Goal: Task Accomplishment & Management: Manage account settings

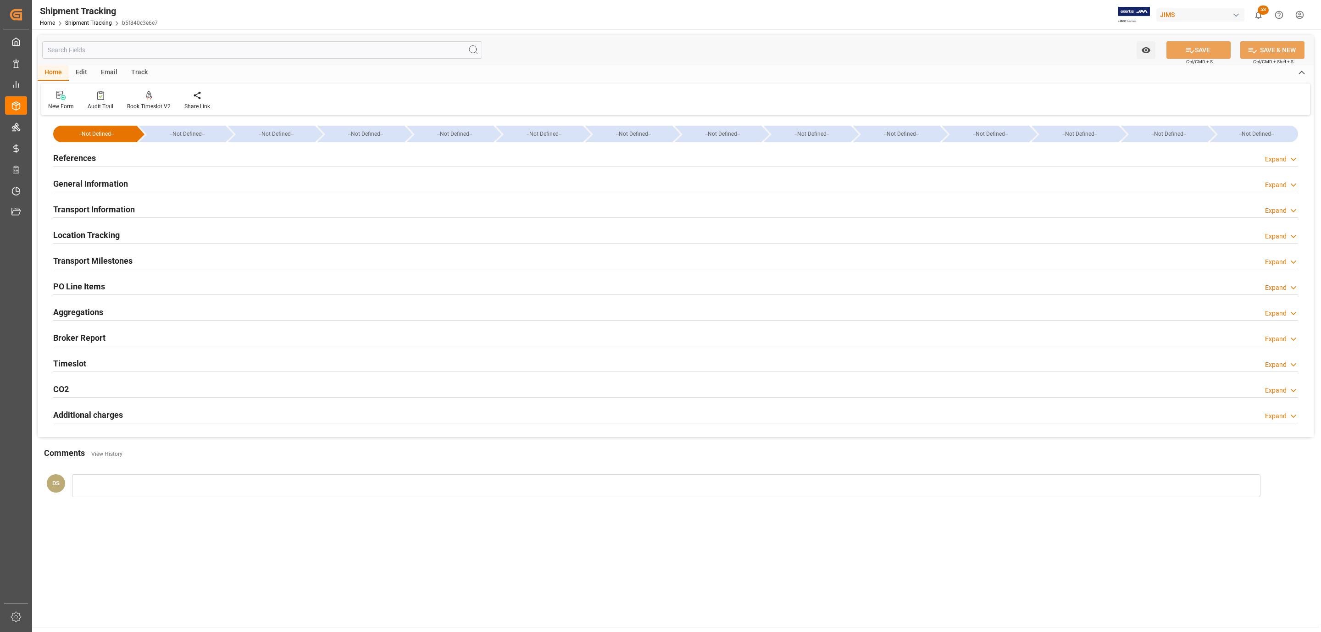
click at [116, 156] on div "References Expand" at bounding box center [675, 157] width 1245 height 17
click at [91, 167] on div "References Expand" at bounding box center [676, 158] width 1258 height 26
click at [94, 158] on h2 "References" at bounding box center [74, 158] width 43 height 12
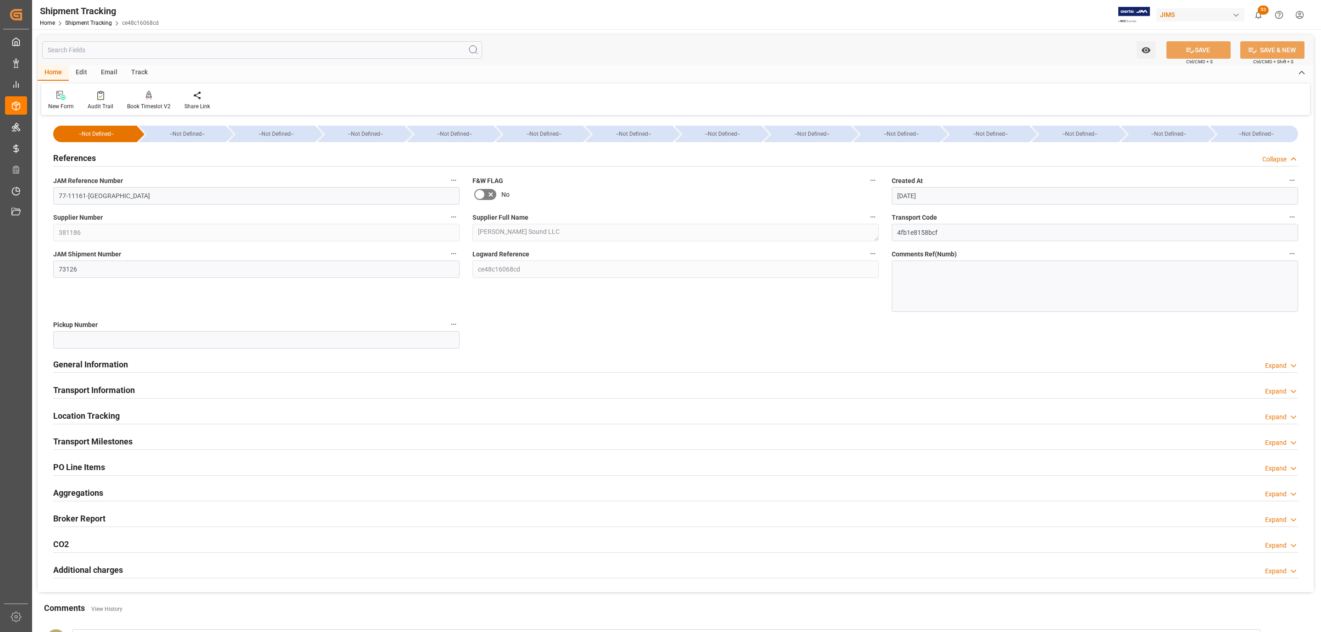
click at [93, 467] on h2 "PO Line Items" at bounding box center [79, 467] width 52 height 12
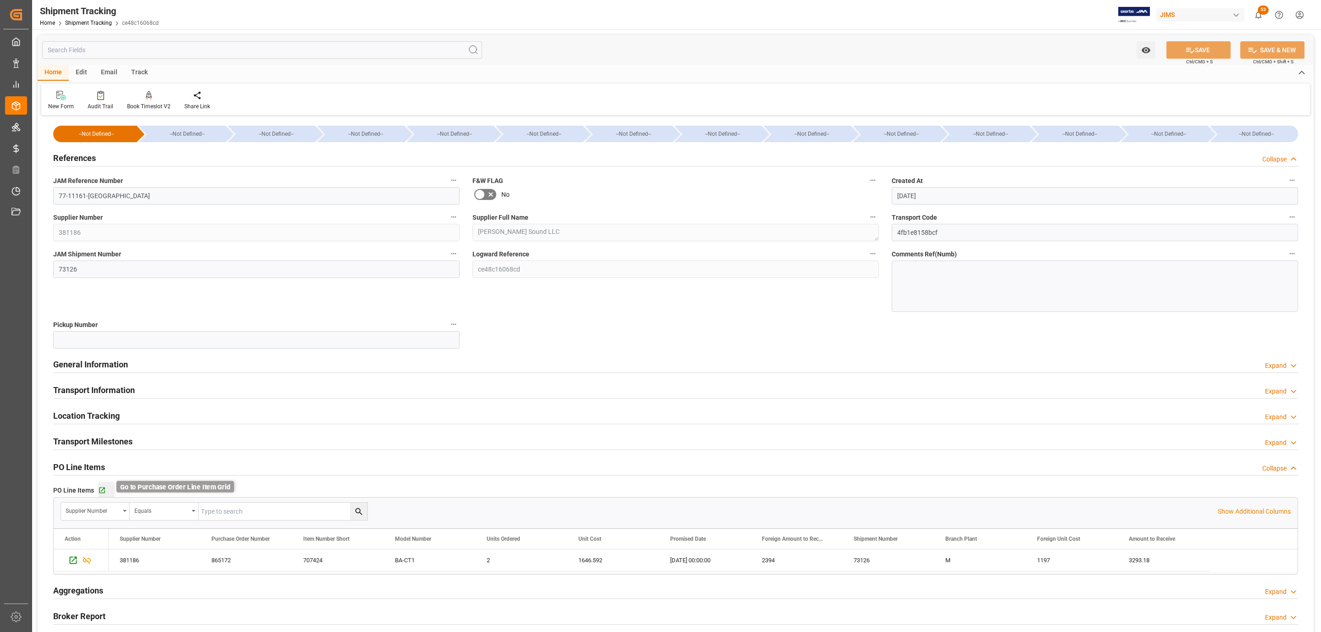
click at [100, 492] on icon "button" at bounding box center [102, 491] width 8 height 8
click at [91, 435] on h2 "Transport Milestones" at bounding box center [92, 441] width 79 height 12
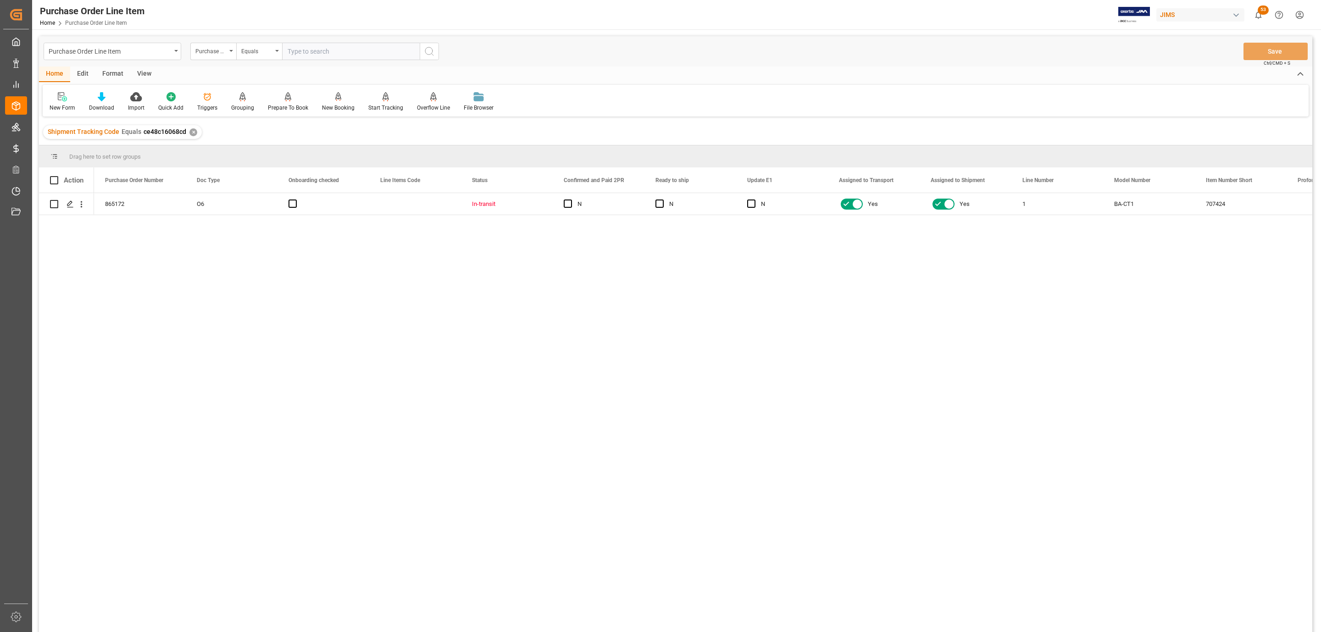
click at [132, 73] on div "View" at bounding box center [144, 75] width 28 height 16
drag, startPoint x: 107, startPoint y: 90, endPoint x: 104, endPoint y: 94, distance: 5.5
click at [106, 92] on div "Default Standard Templates Save Template Reset Template" at bounding box center [676, 101] width 1266 height 32
click at [100, 99] on icon at bounding box center [104, 96] width 9 height 9
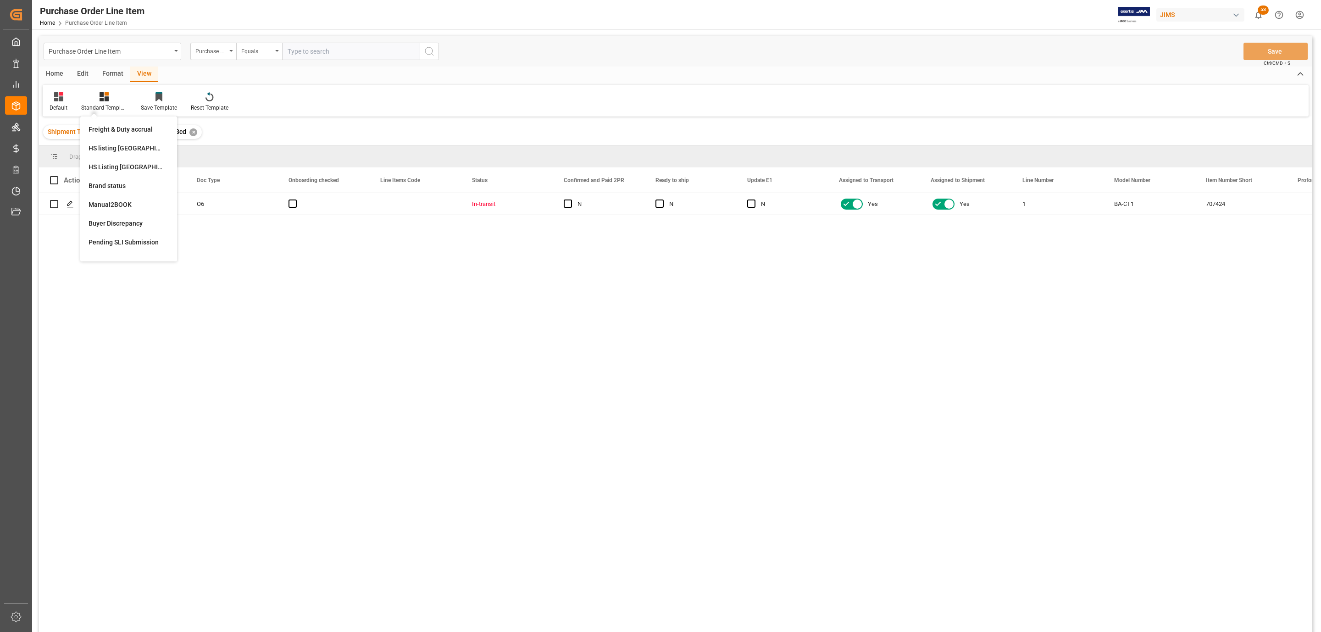
drag, startPoint x: 125, startPoint y: 169, endPoint x: 106, endPoint y: 167, distance: 19.5
click at [124, 169] on div "HS Listing CANADA" at bounding box center [129, 167] width 80 height 10
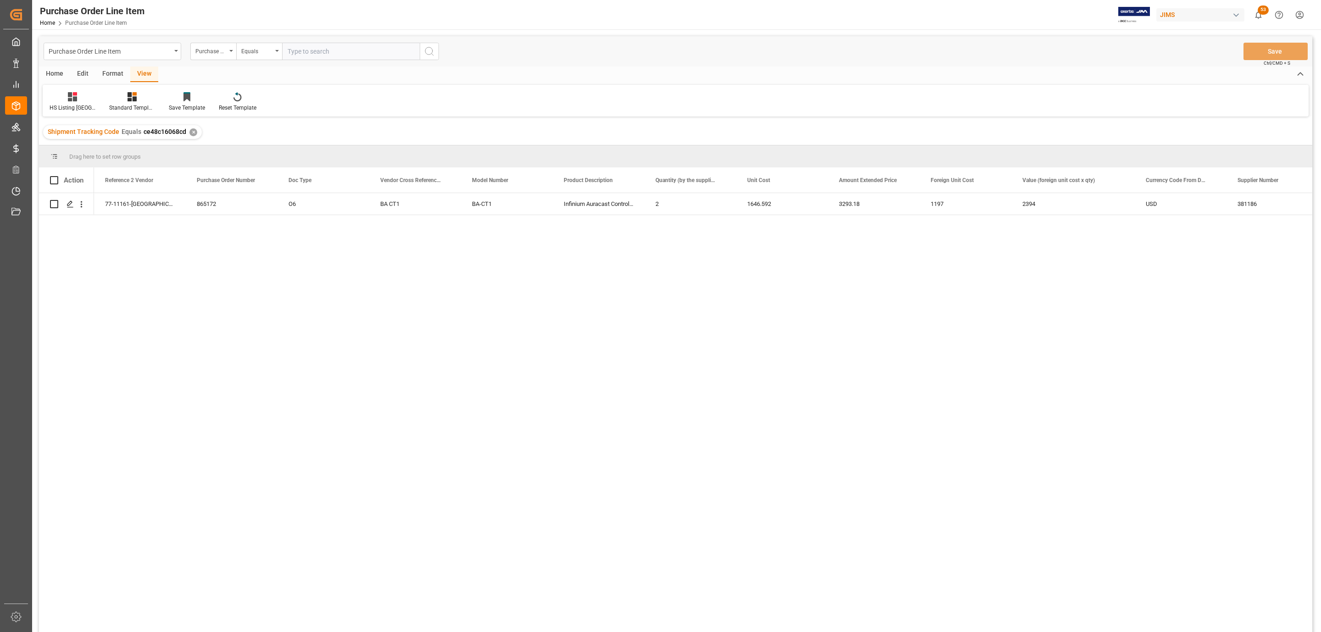
click at [47, 179] on div "Action" at bounding box center [66, 179] width 55 height 25
click at [56, 181] on span at bounding box center [54, 180] width 8 height 8
click at [57, 176] on input "checkbox" at bounding box center [57, 176] width 0 height 0
checkbox input "true"
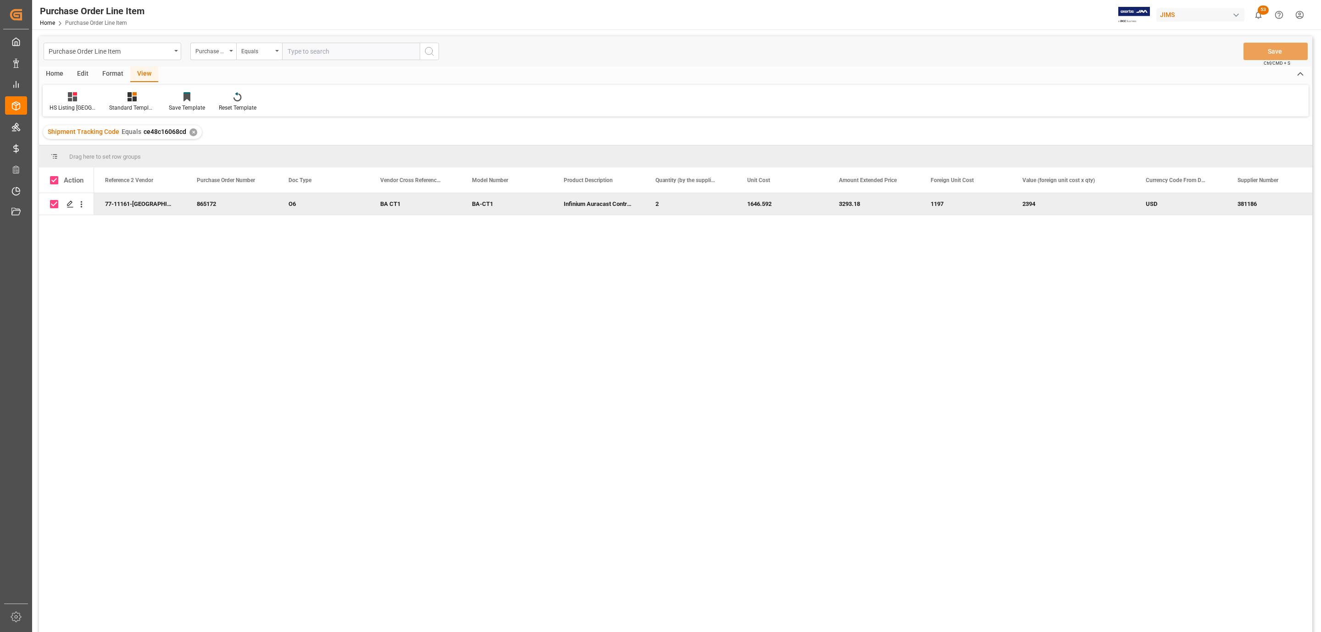
click at [54, 76] on div "Home" at bounding box center [54, 75] width 31 height 16
click at [99, 99] on icon at bounding box center [102, 96] width 8 height 9
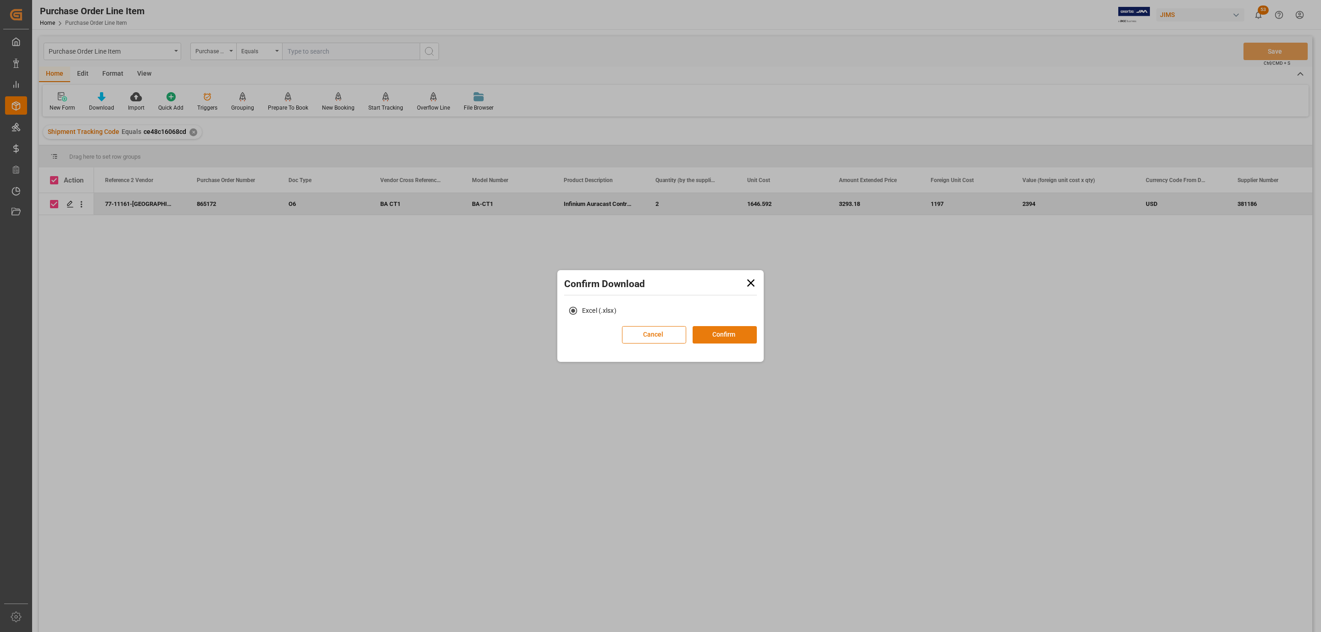
click at [712, 339] on button "Confirm" at bounding box center [725, 334] width 64 height 17
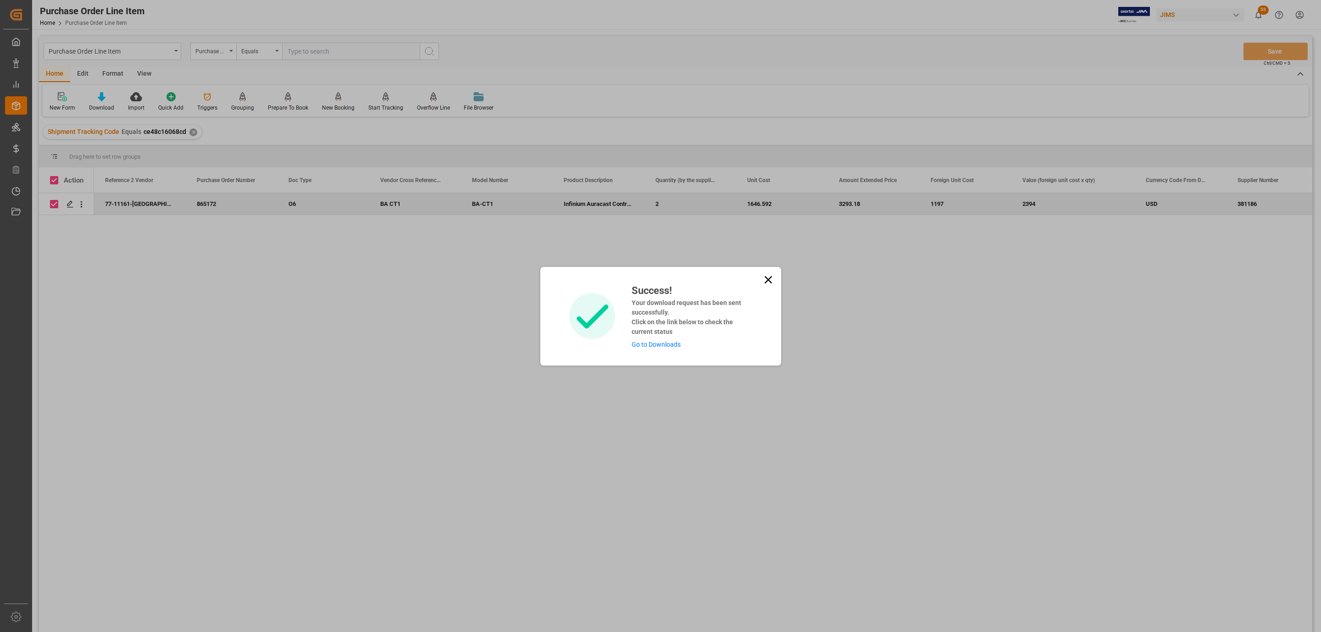
click at [678, 343] on link "Go to Downloads" at bounding box center [656, 344] width 49 height 7
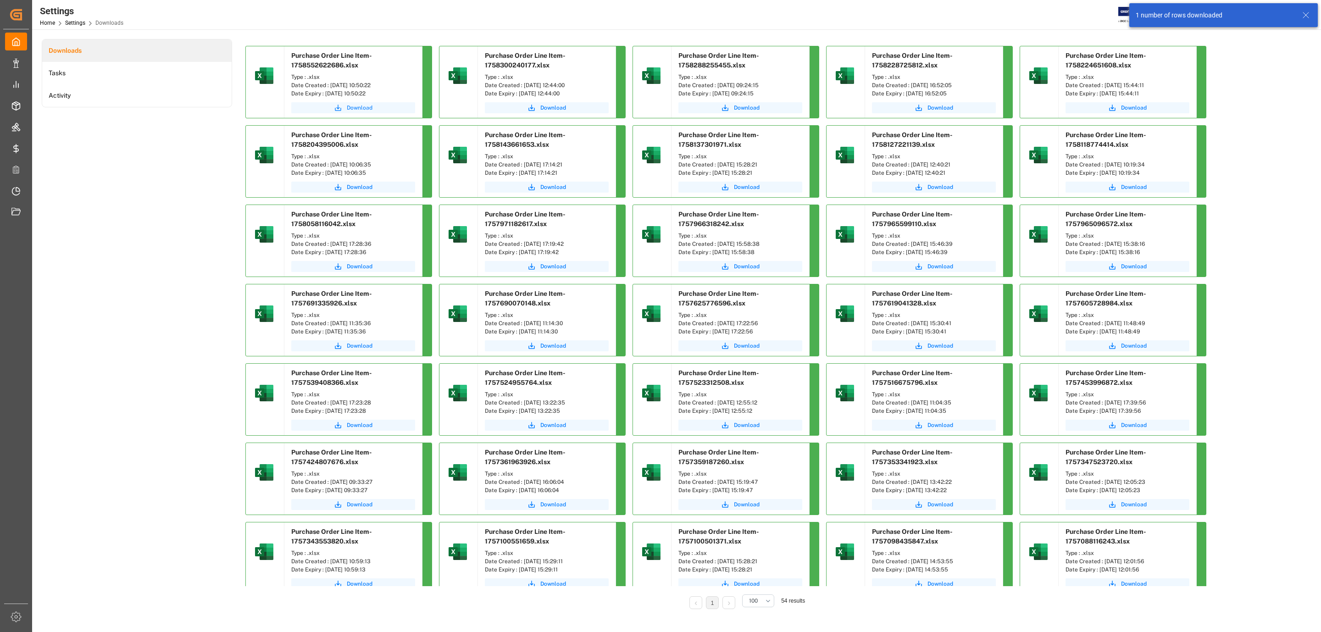
click at [322, 103] on button "Download" at bounding box center [353, 107] width 124 height 11
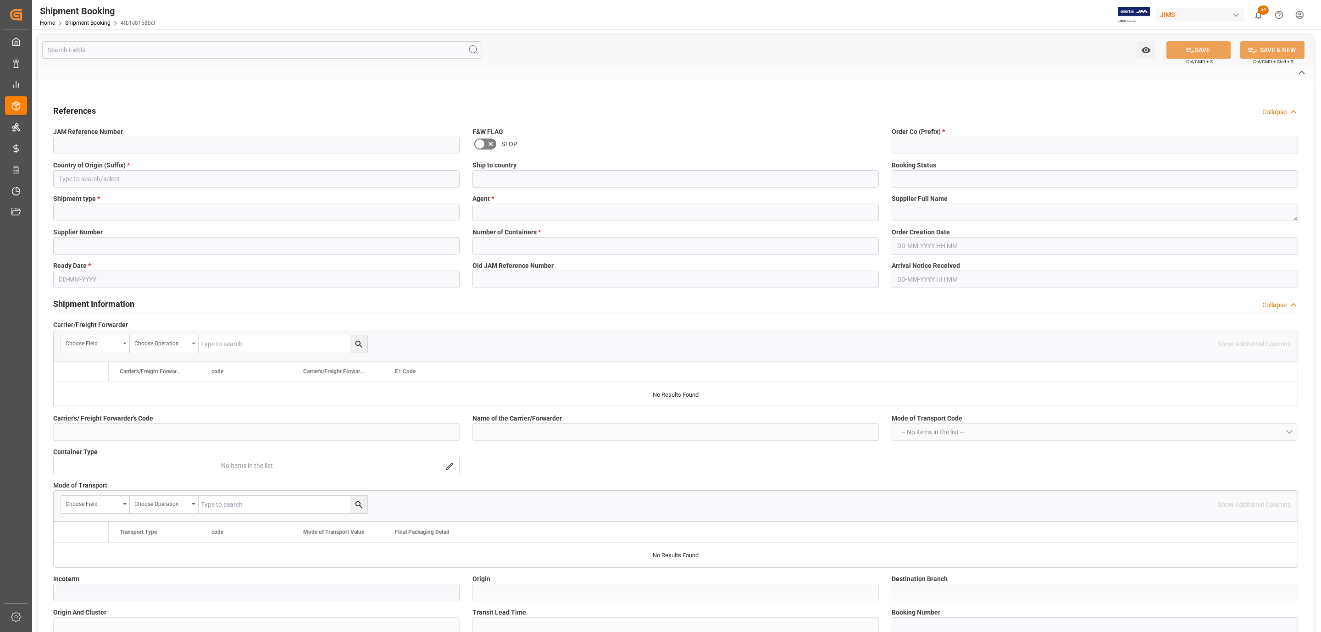
type input "CAD"
type input "USD"
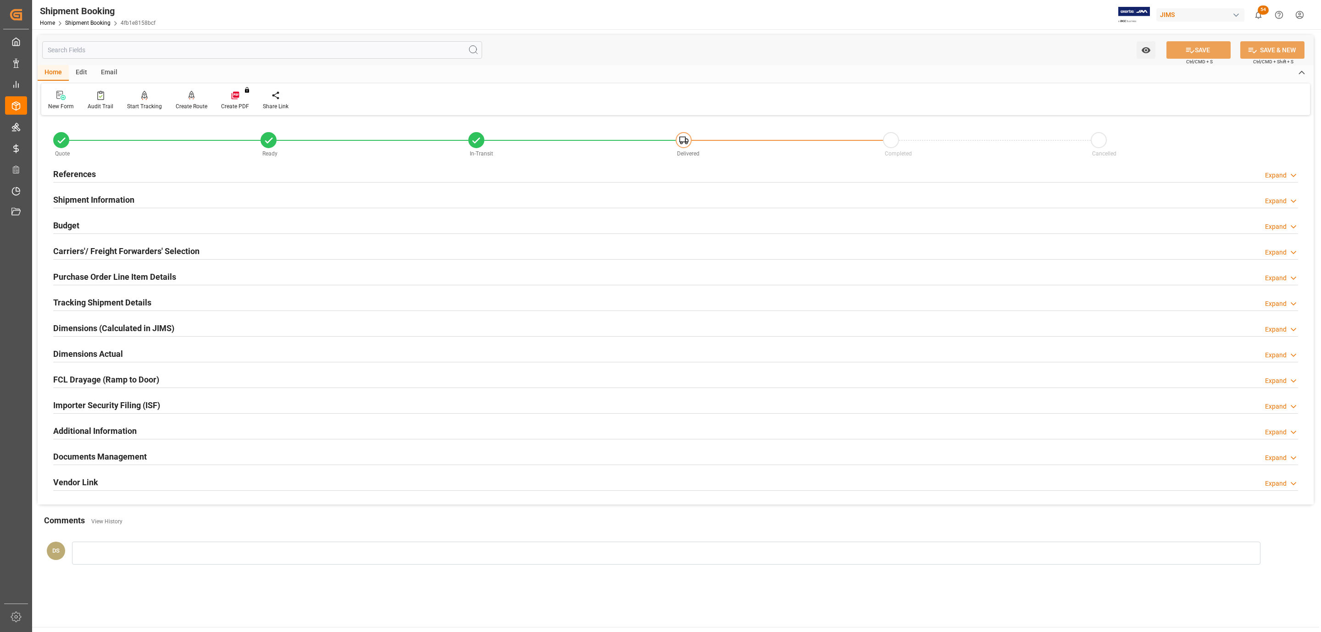
type input "0"
type input "131.7272"
type input "2394"
click at [169, 244] on div "Carriers'/ Freight Forwarders' Selection" at bounding box center [126, 250] width 146 height 17
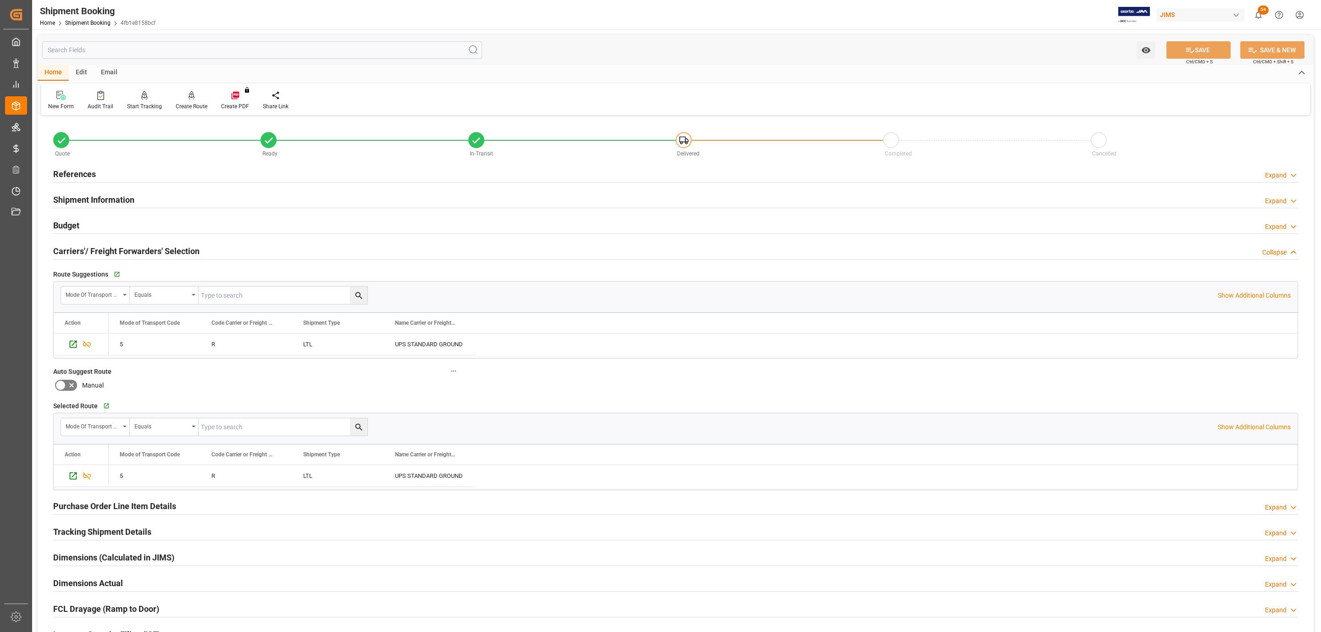
click at [134, 222] on div "Budget Expand" at bounding box center [675, 224] width 1245 height 17
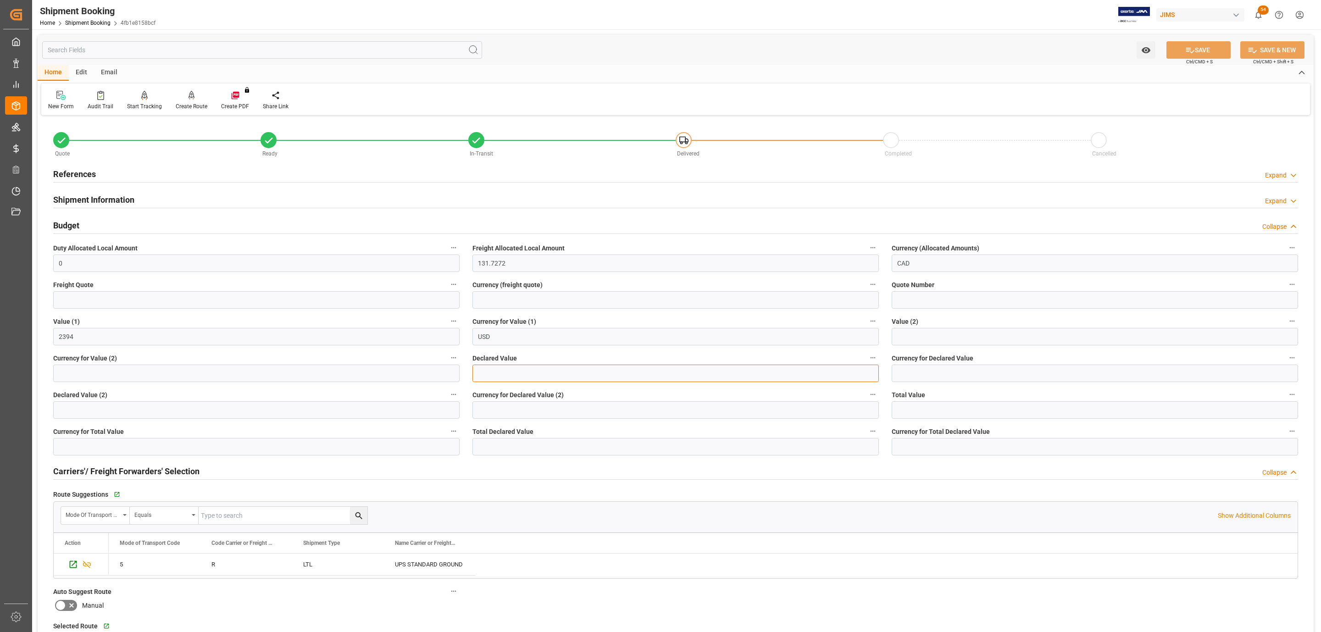
click at [494, 368] on input "text" at bounding box center [676, 373] width 407 height 17
type input "2394"
type input "USD"
click at [1167, 54] on button "SAVE" at bounding box center [1199, 49] width 64 height 17
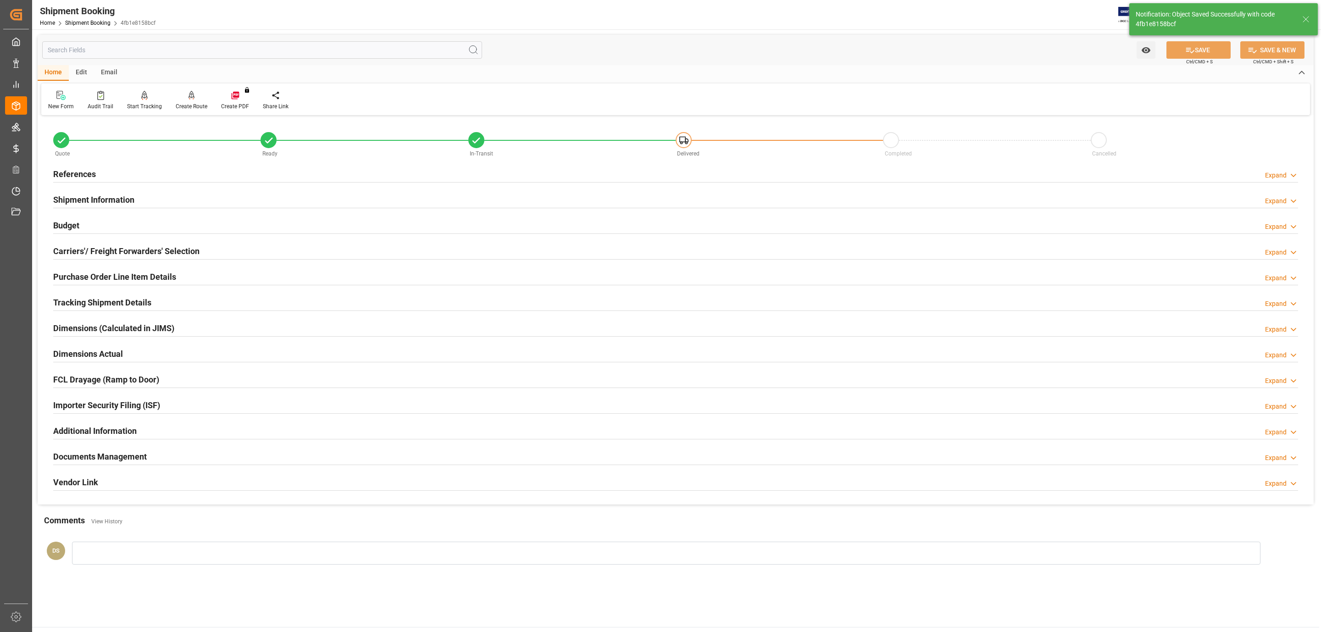
click at [132, 285] on div at bounding box center [675, 285] width 1245 height 0
click at [130, 274] on h2 "Purchase Order Line Item Details" at bounding box center [114, 277] width 123 height 12
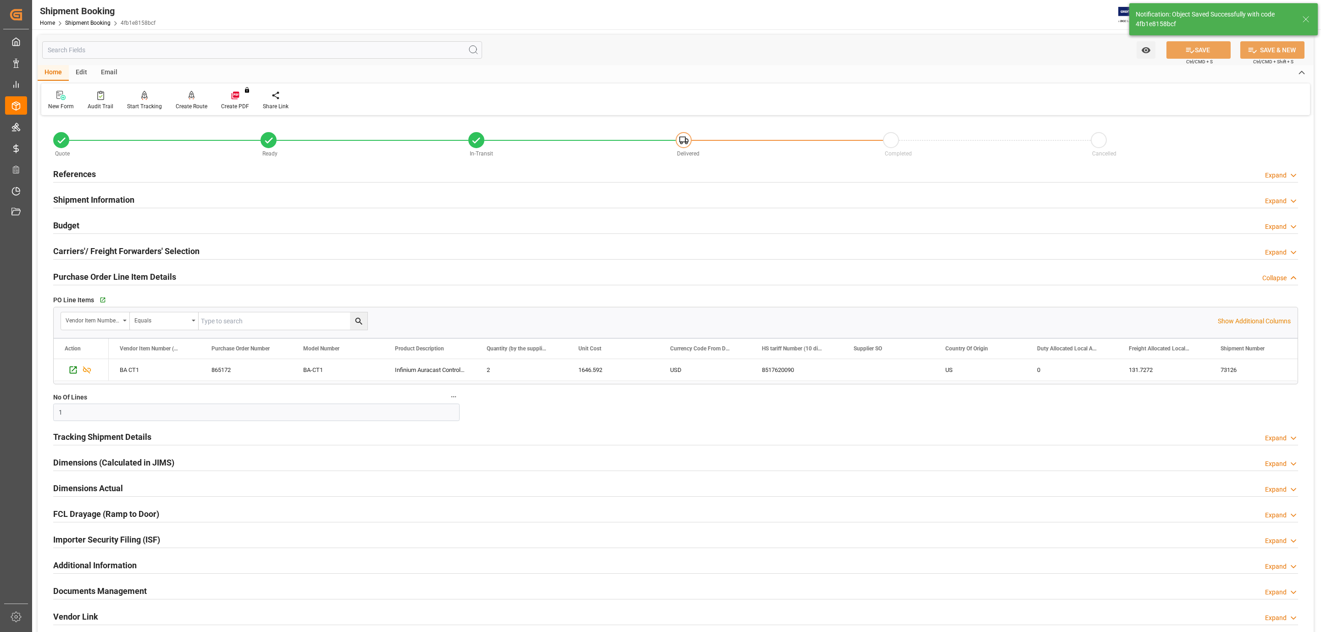
click at [130, 274] on h2 "Purchase Order Line Item Details" at bounding box center [114, 277] width 123 height 12
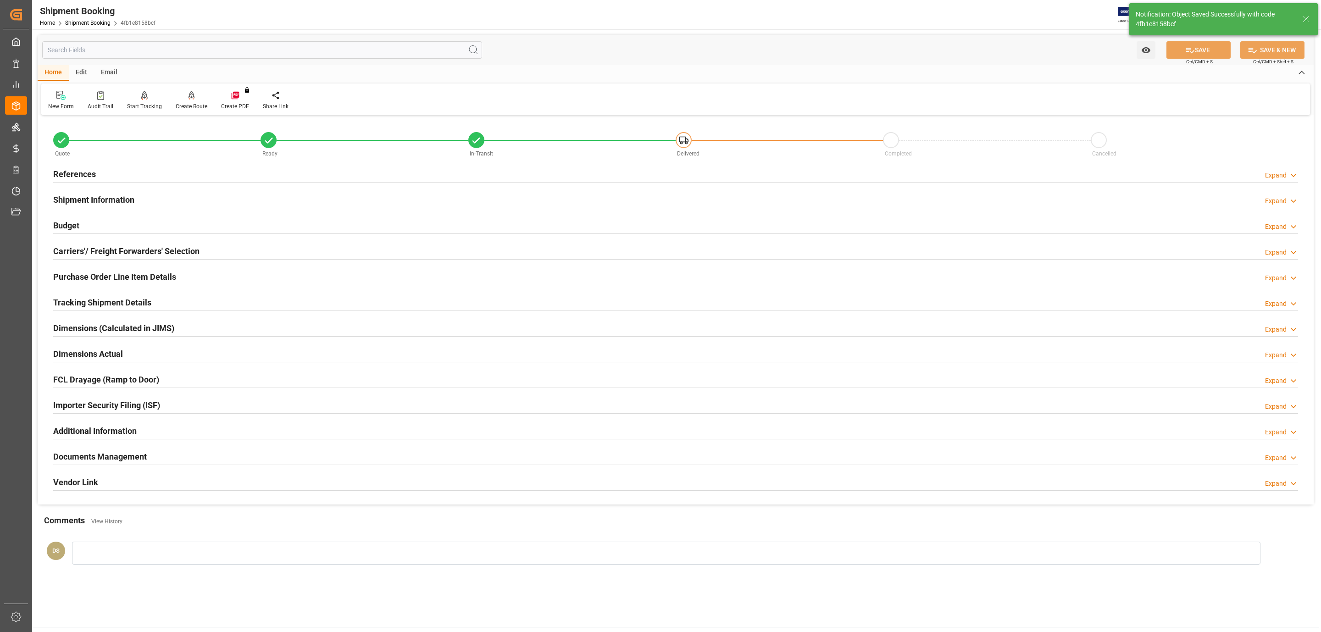
click at [138, 244] on div "Carriers'/ Freight Forwarders' Selection" at bounding box center [126, 250] width 146 height 17
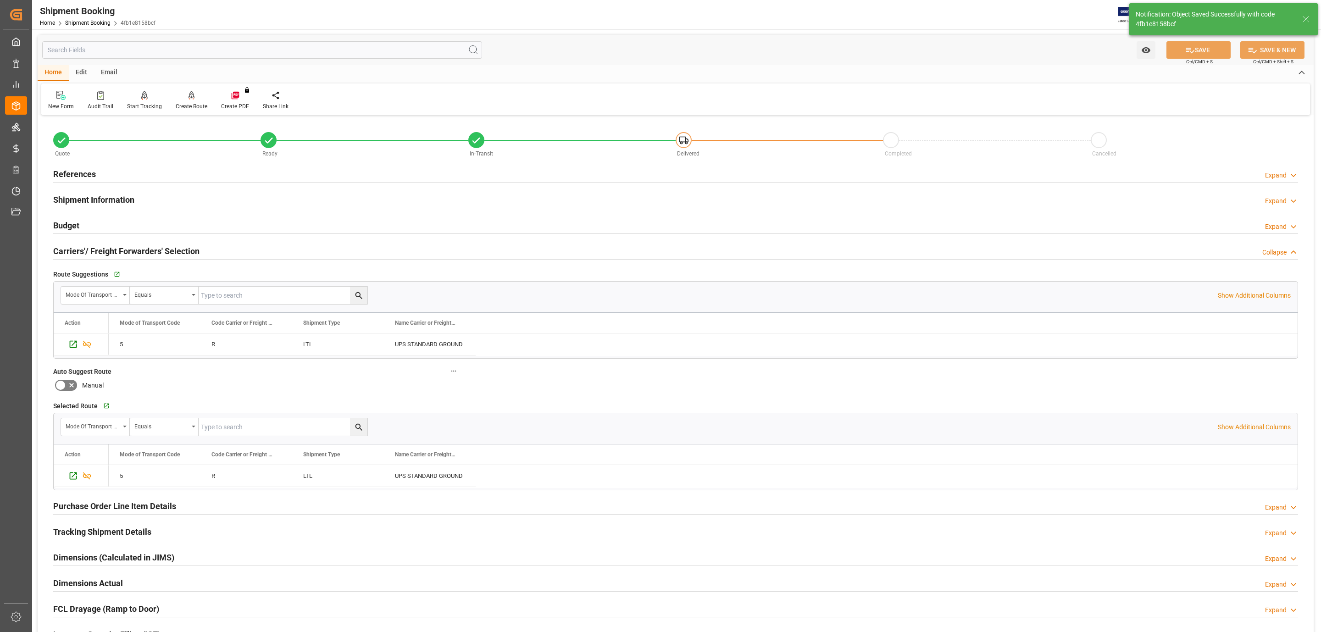
click at [138, 244] on div "Carriers'/ Freight Forwarders' Selection" at bounding box center [126, 250] width 146 height 17
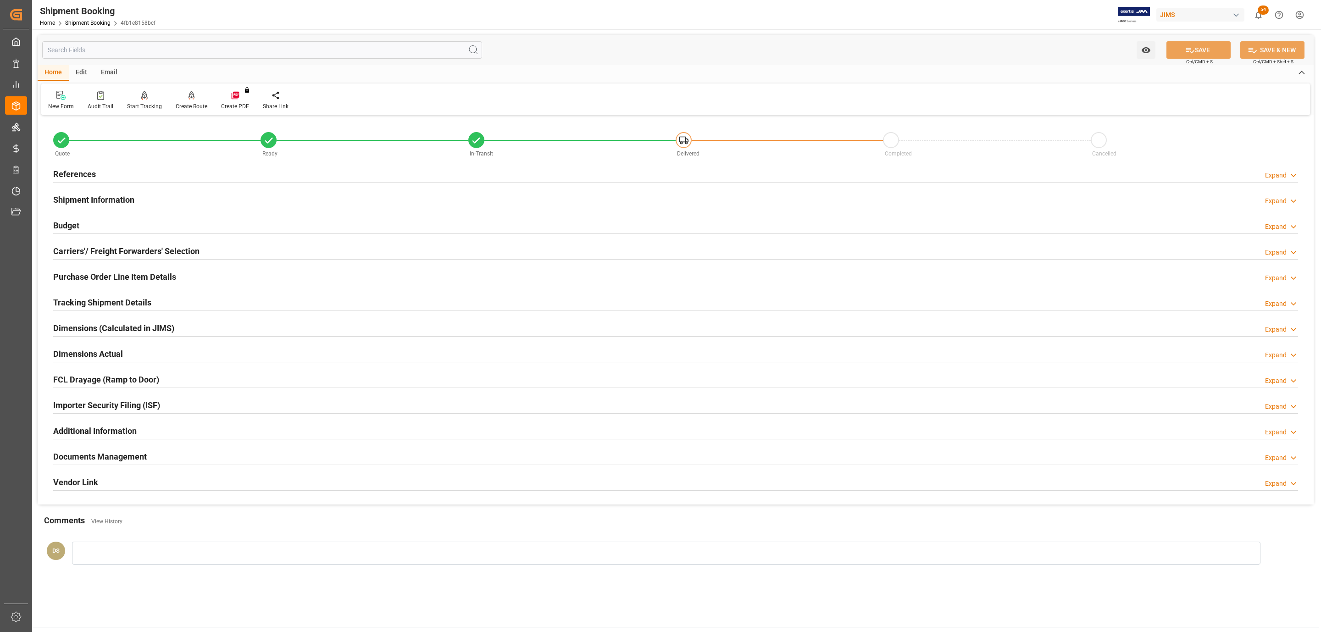
click at [115, 222] on div "Budget Expand" at bounding box center [675, 224] width 1245 height 17
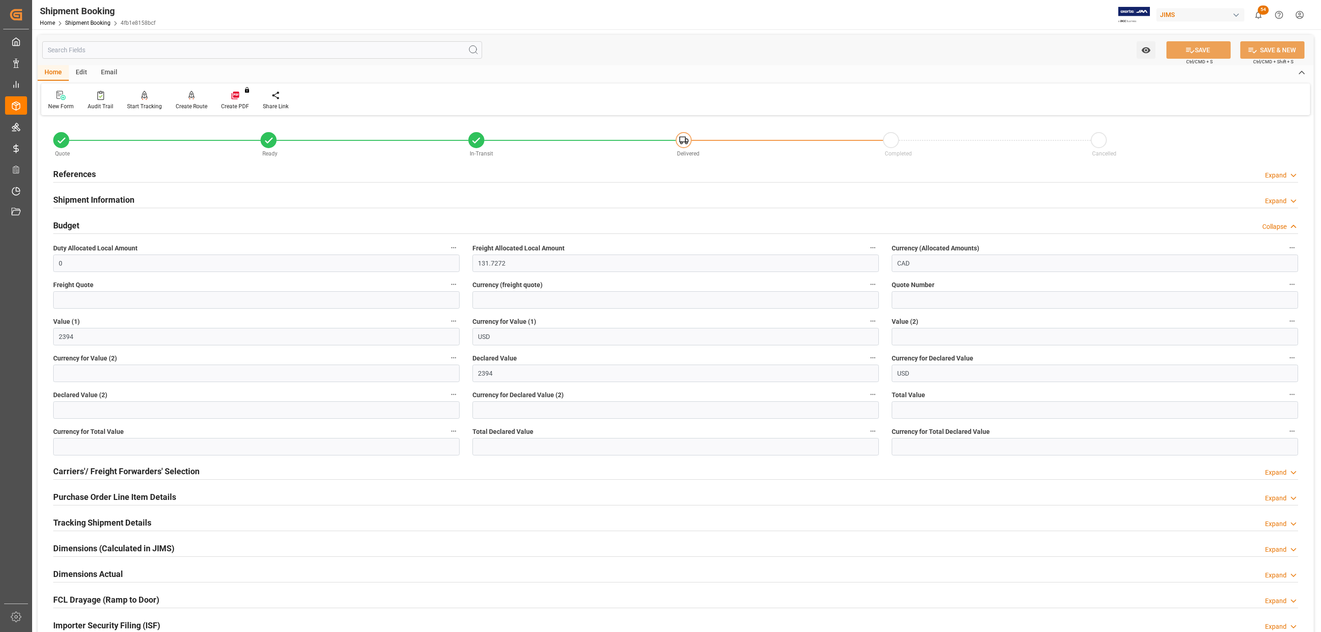
click at [115, 222] on div "Budget Collapse" at bounding box center [675, 224] width 1245 height 17
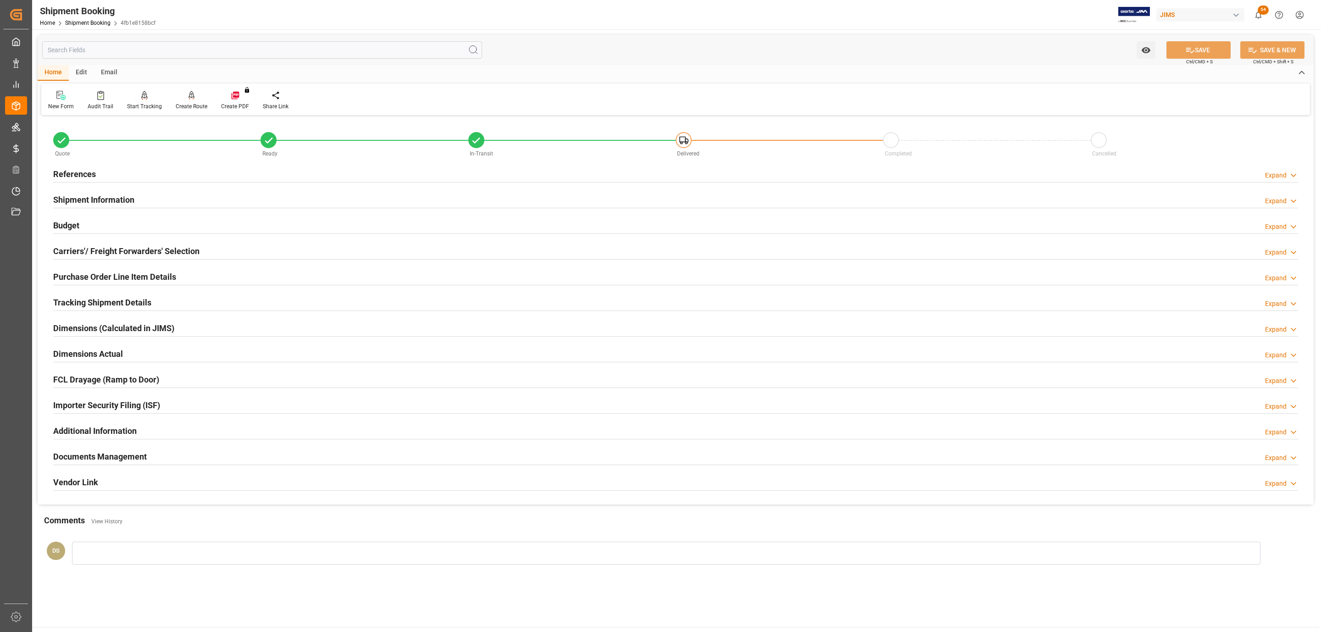
click at [79, 301] on h2 "Tracking Shipment Details" at bounding box center [102, 302] width 98 height 12
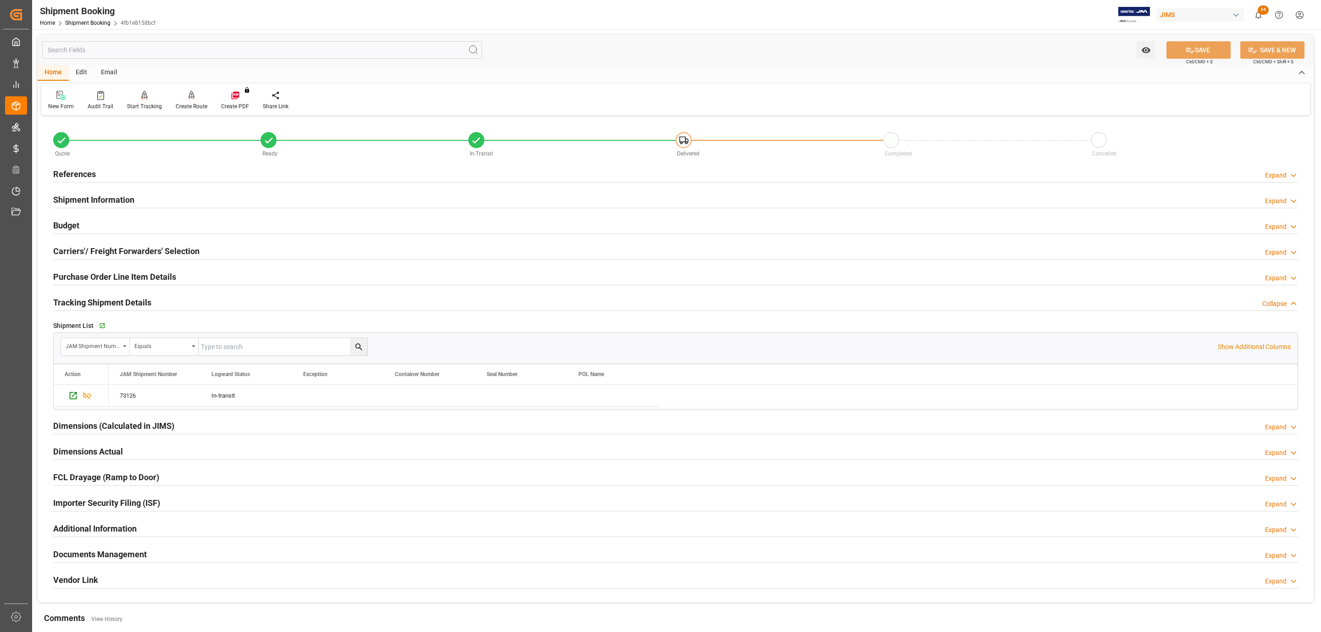
click at [79, 301] on h2 "Tracking Shipment Details" at bounding box center [102, 302] width 98 height 12
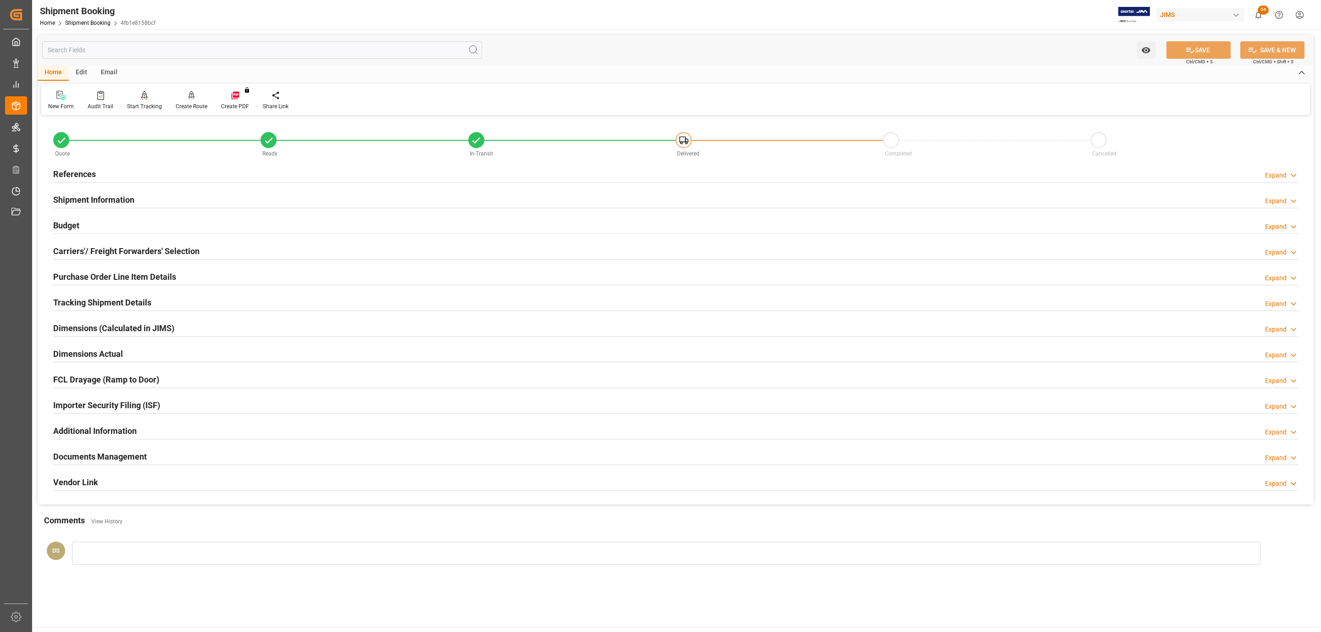
click at [103, 253] on h2 "Carriers'/ Freight Forwarders' Selection" at bounding box center [126, 251] width 146 height 12
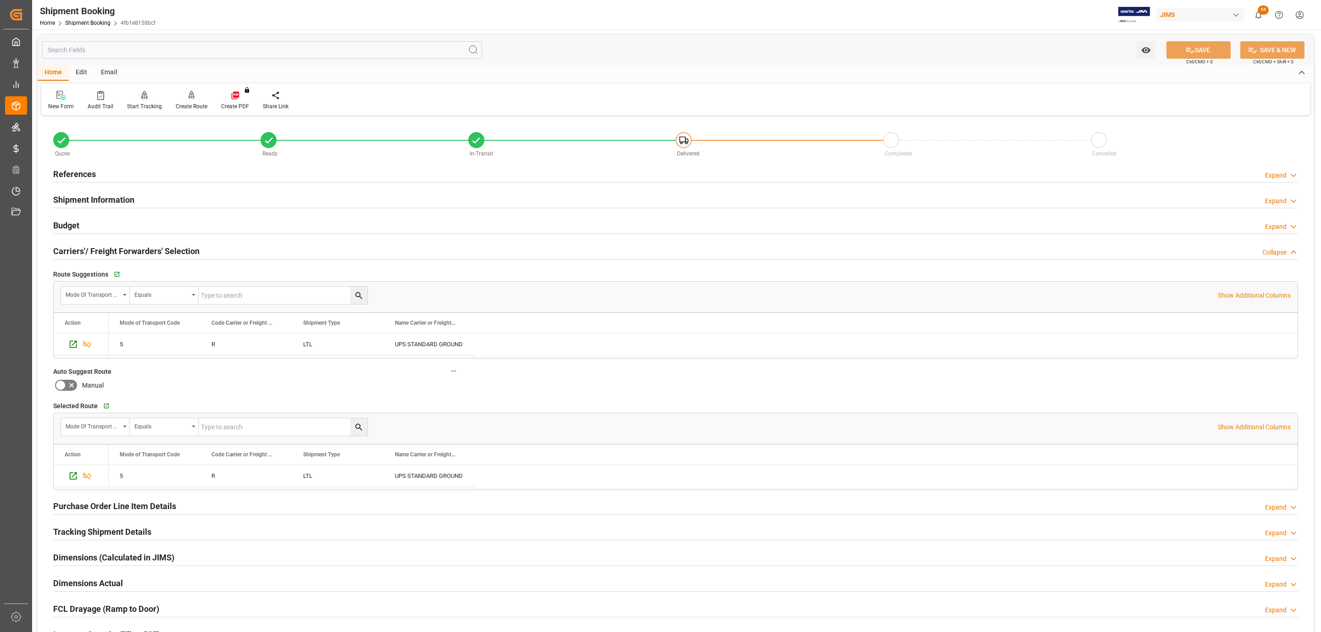
click at [121, 168] on div "References Expand" at bounding box center [675, 173] width 1245 height 17
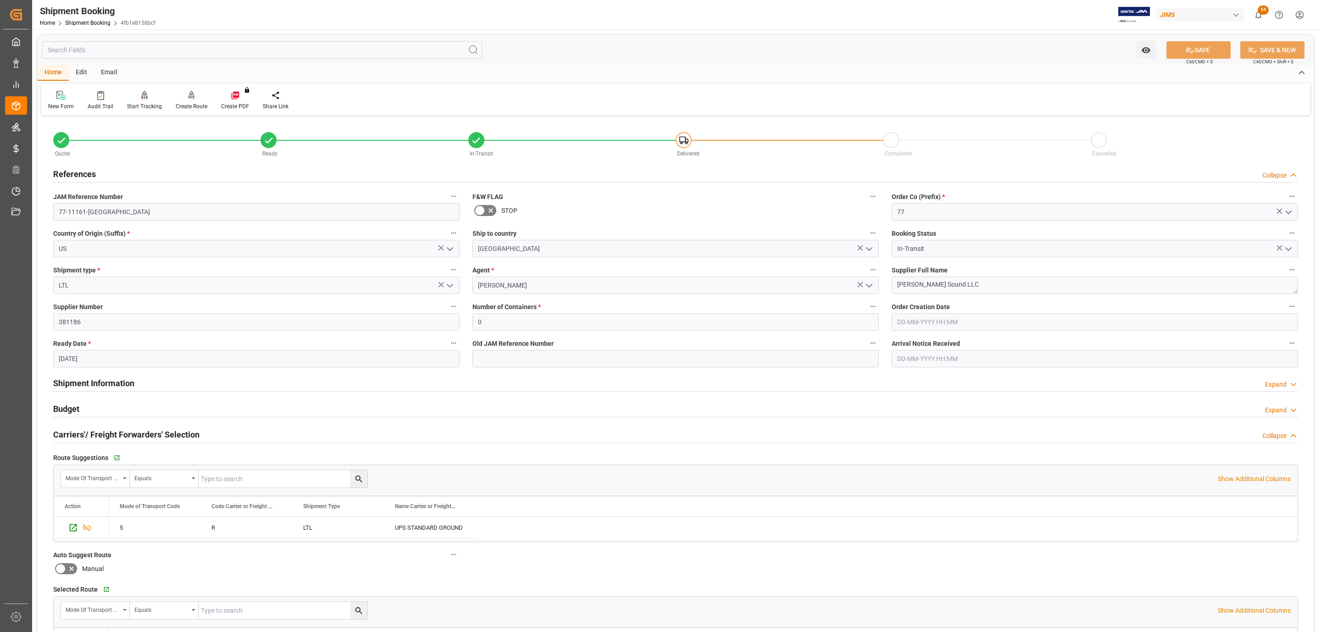
click at [121, 168] on div "References Collapse" at bounding box center [675, 173] width 1245 height 17
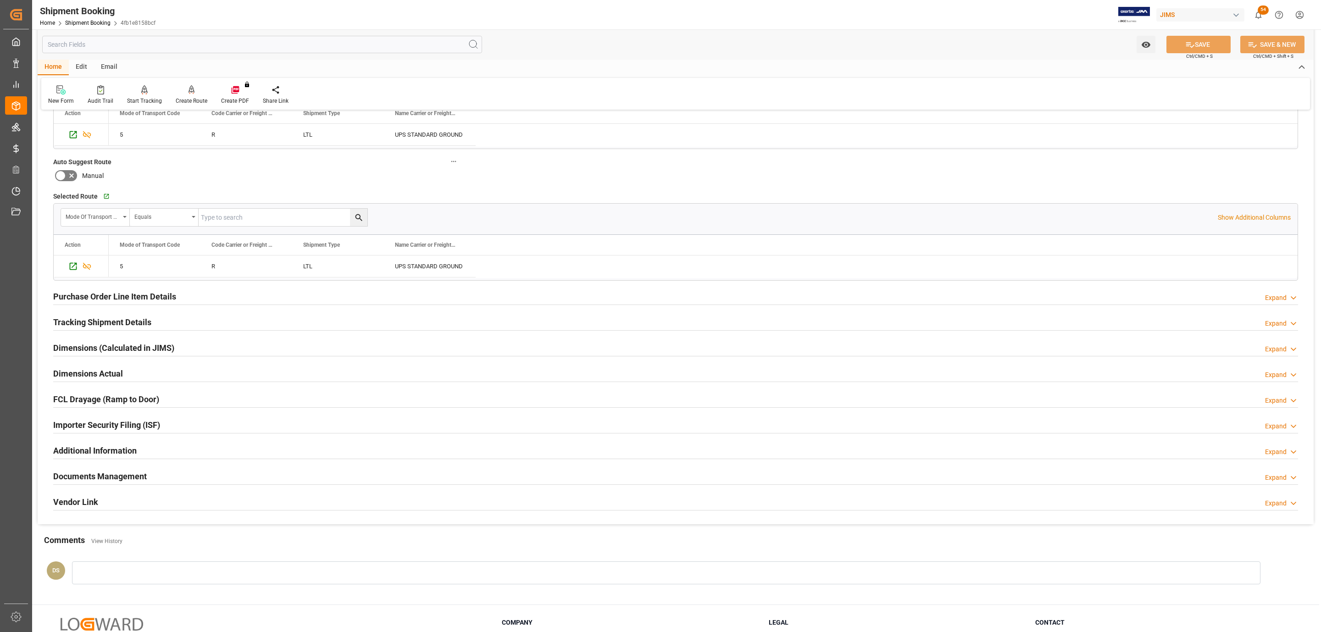
scroll to position [290, 0]
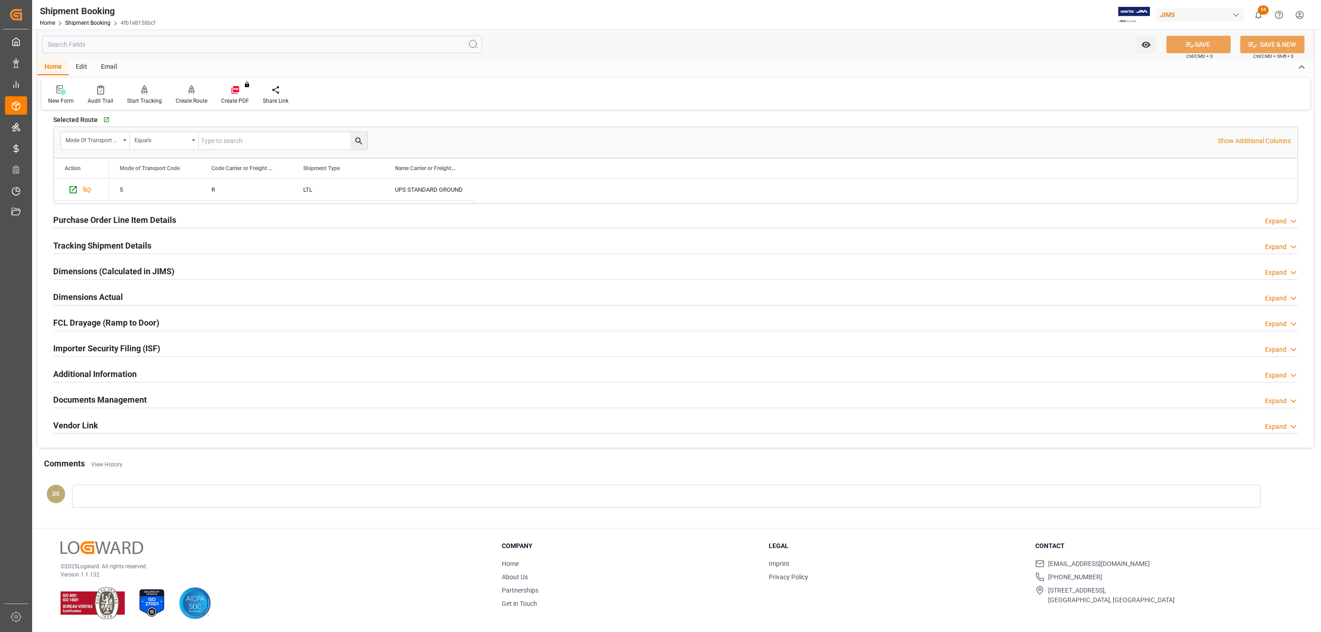
click at [105, 396] on h2 "Documents Management" at bounding box center [100, 400] width 94 height 12
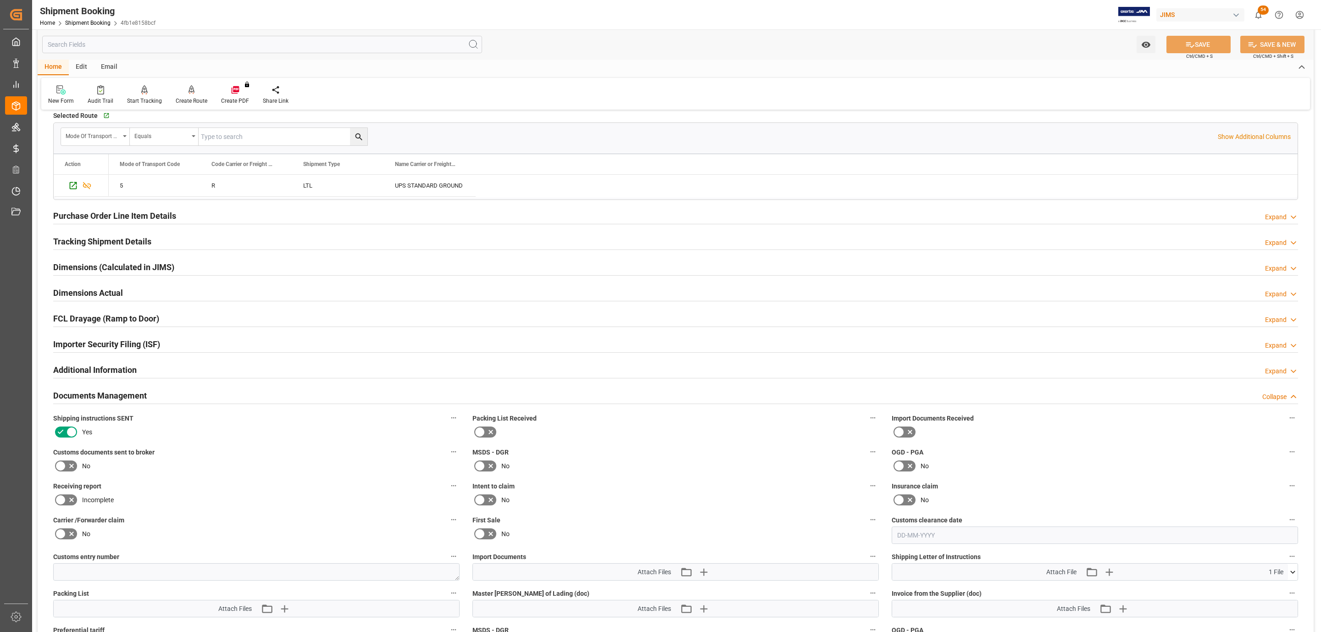
click at [60, 469] on icon at bounding box center [60, 466] width 11 height 11
click at [0, 0] on input "checkbox" at bounding box center [0, 0] width 0 height 0
click at [704, 575] on icon "button" at bounding box center [703, 572] width 9 height 9
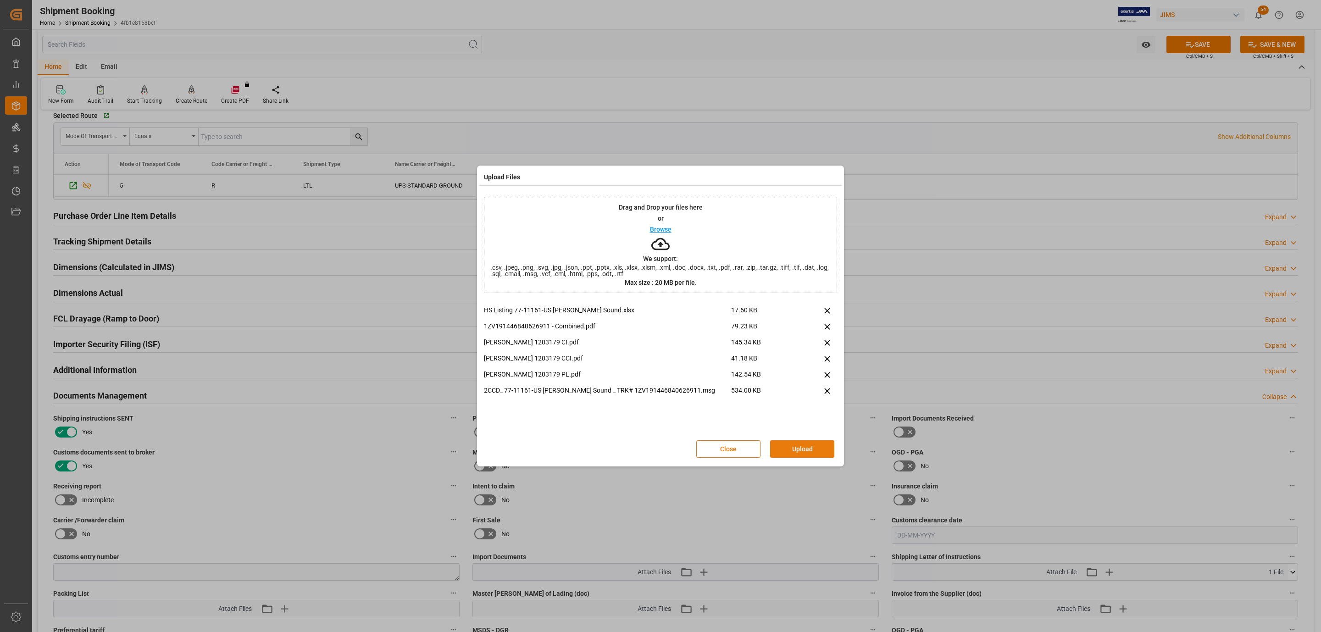
click at [808, 446] on button "Upload" at bounding box center [802, 448] width 64 height 17
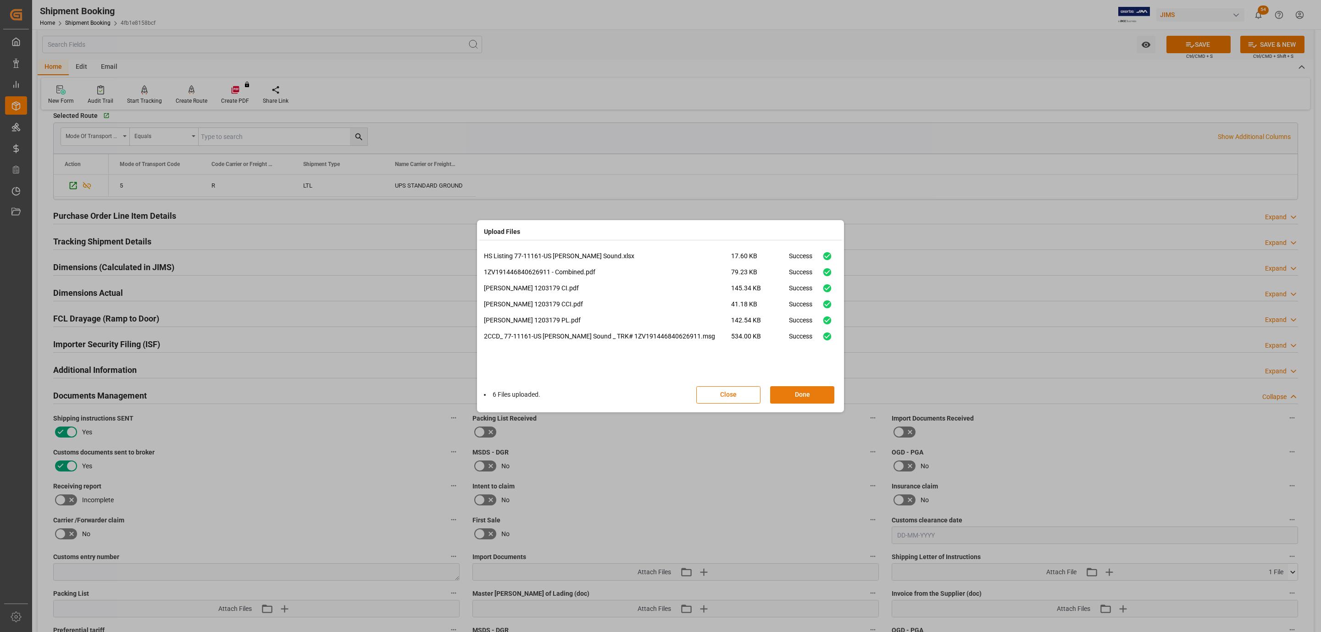
click at [807, 395] on button "Done" at bounding box center [802, 394] width 64 height 17
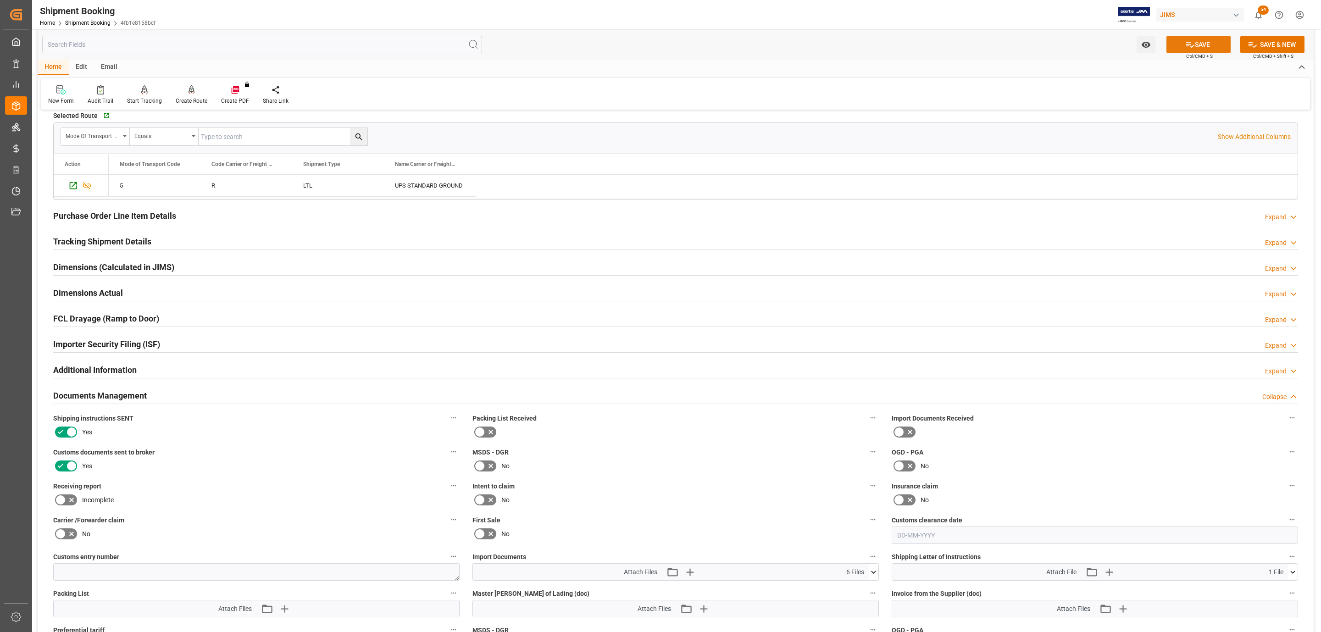
click at [1212, 41] on button "SAVE" at bounding box center [1199, 44] width 64 height 17
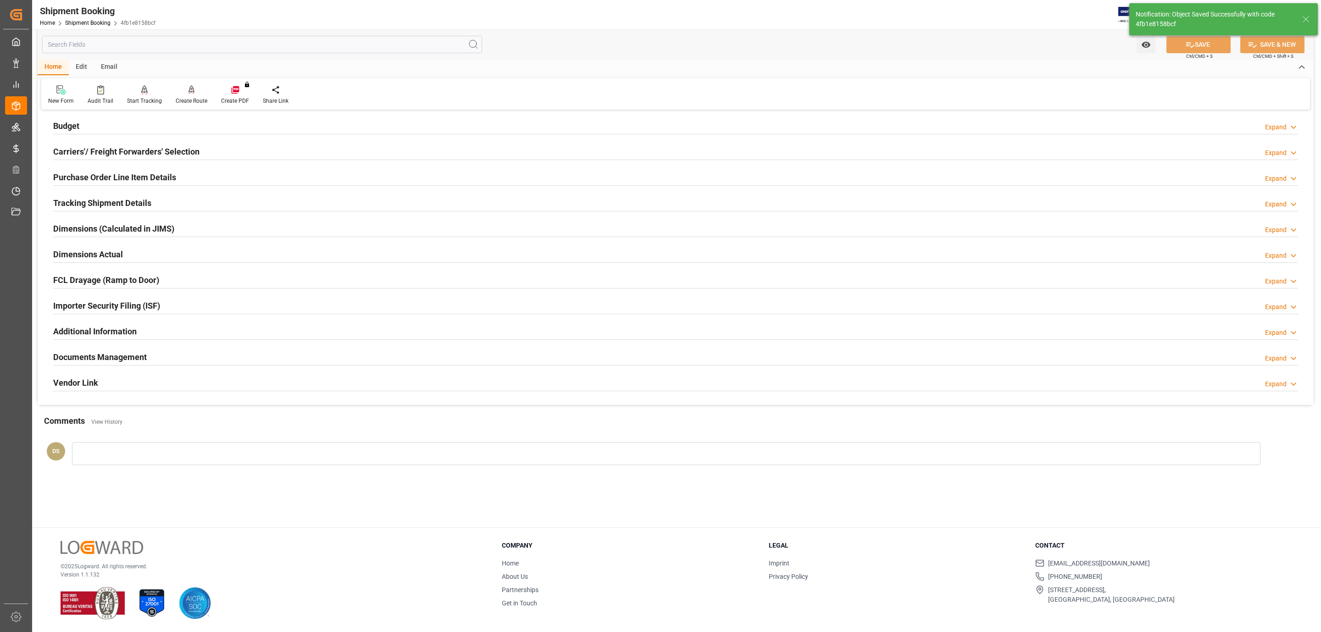
scroll to position [60, 0]
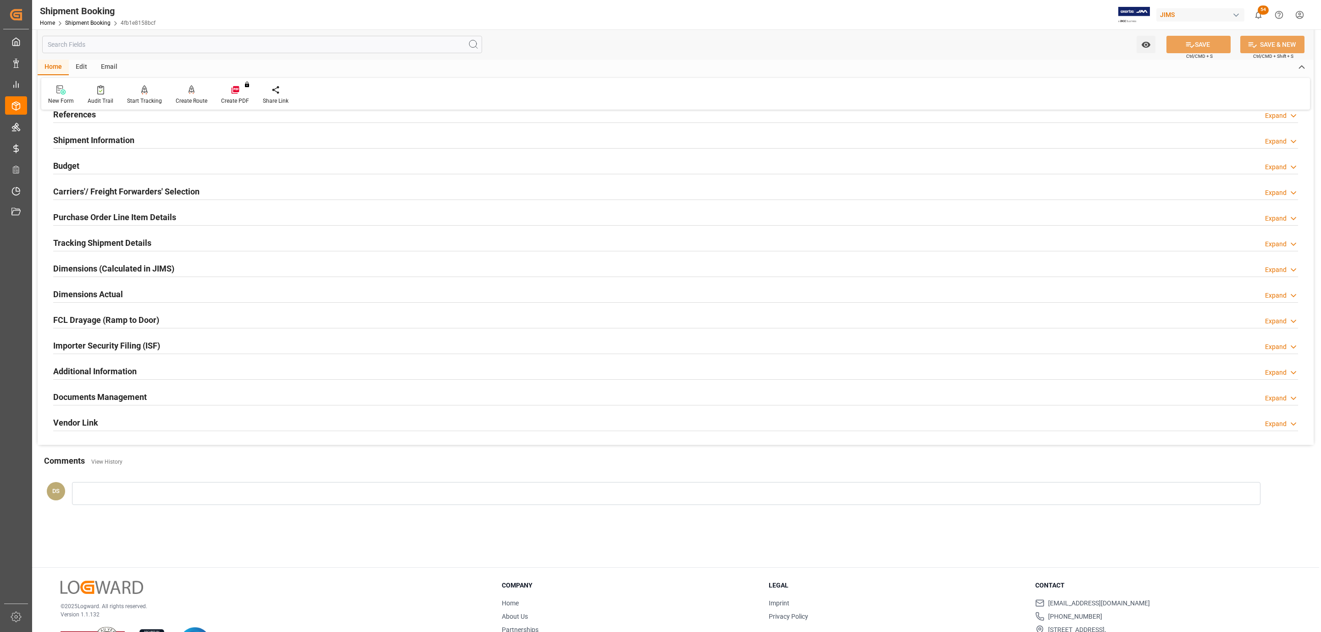
click at [117, 194] on h2 "Carriers'/ Freight Forwarders' Selection" at bounding box center [126, 191] width 146 height 12
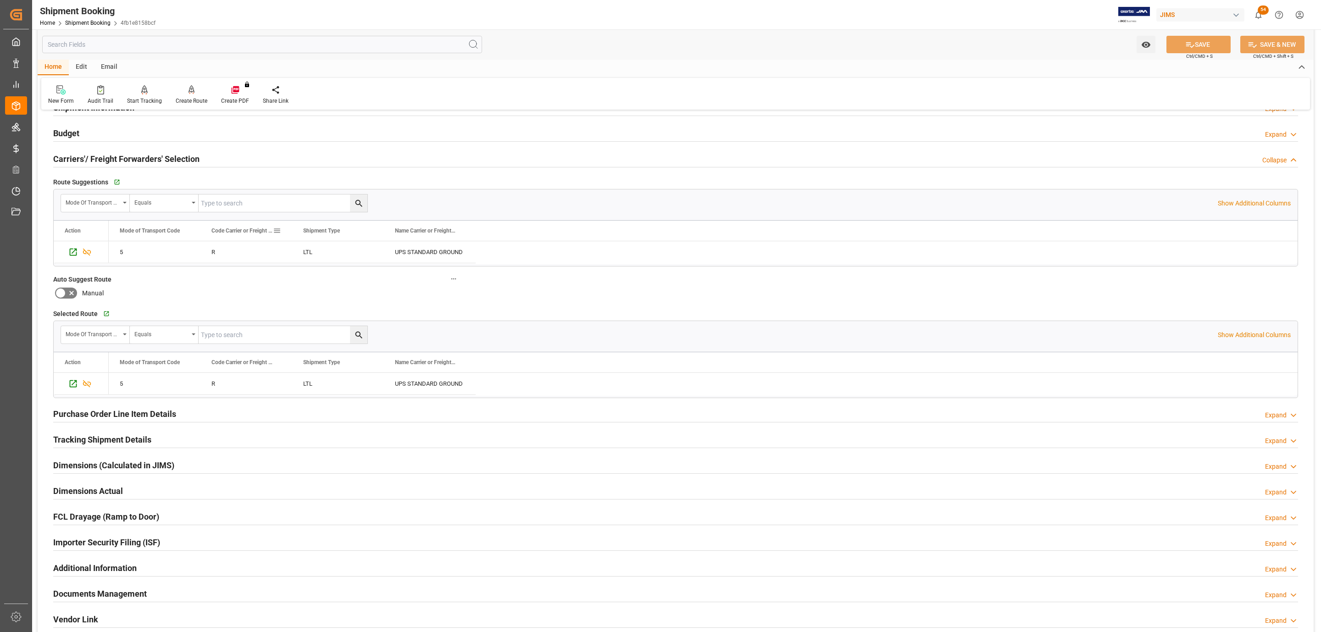
scroll to position [0, 0]
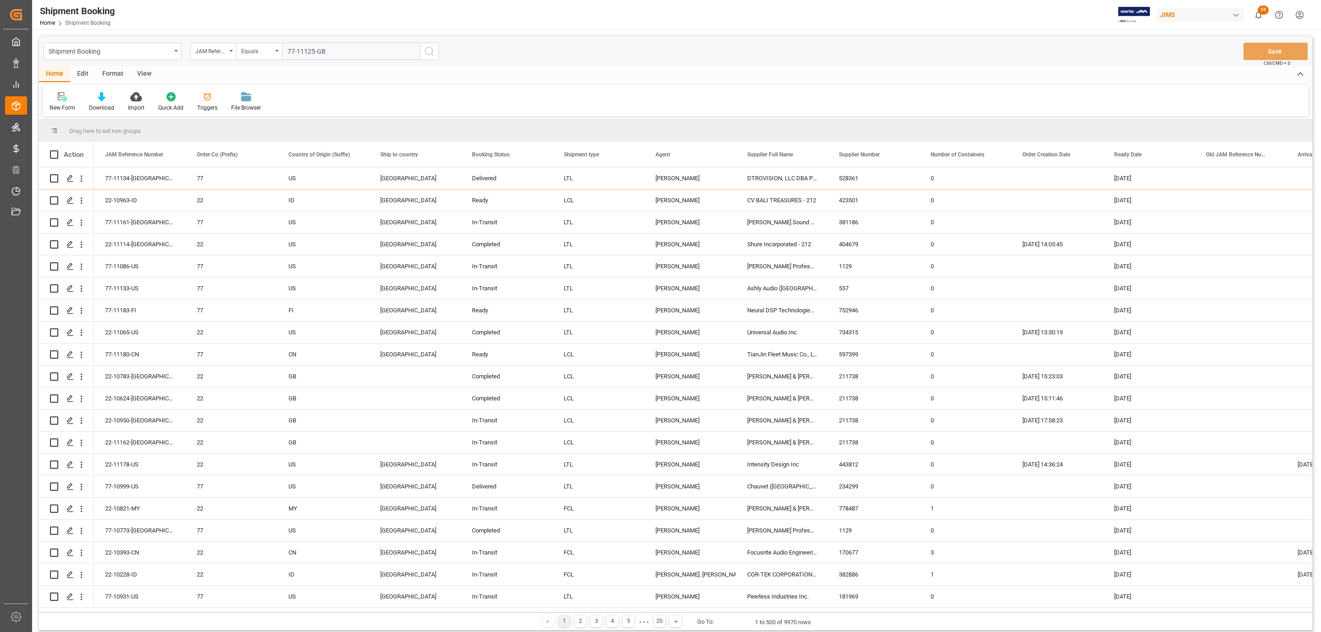
type input "77-11125-GB"
click at [427, 56] on icon "search button" at bounding box center [429, 51] width 11 height 11
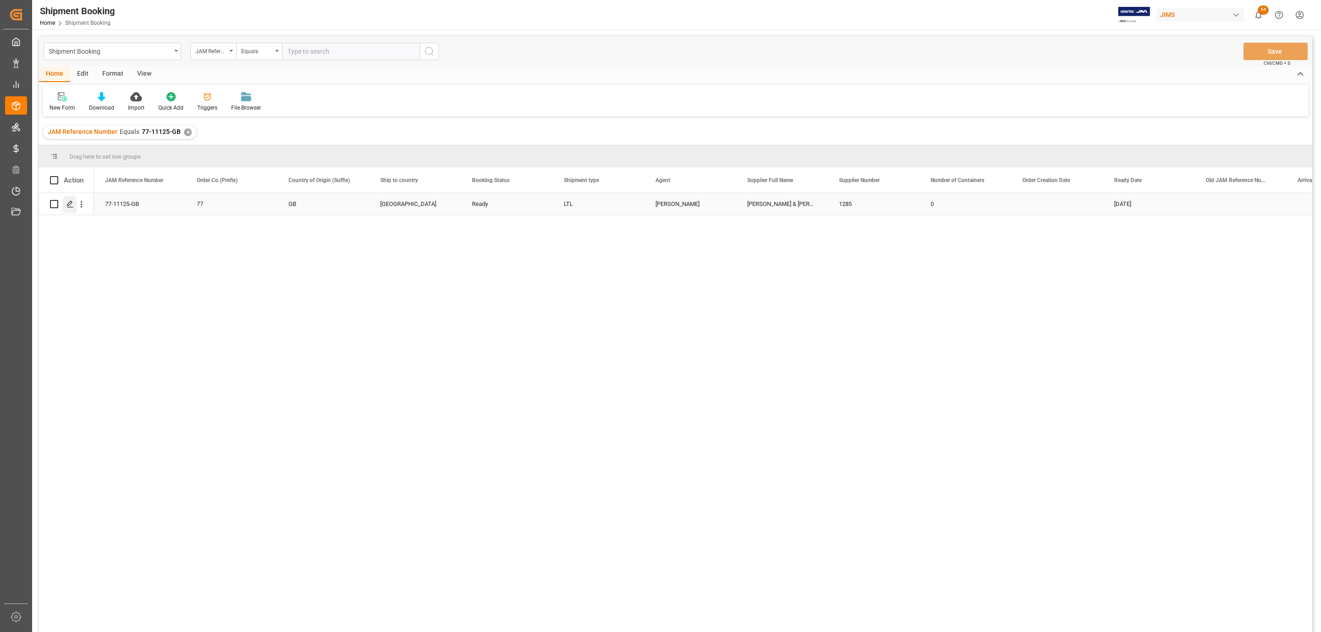
click at [70, 208] on icon "Press SPACE to select this row." at bounding box center [70, 204] width 7 height 7
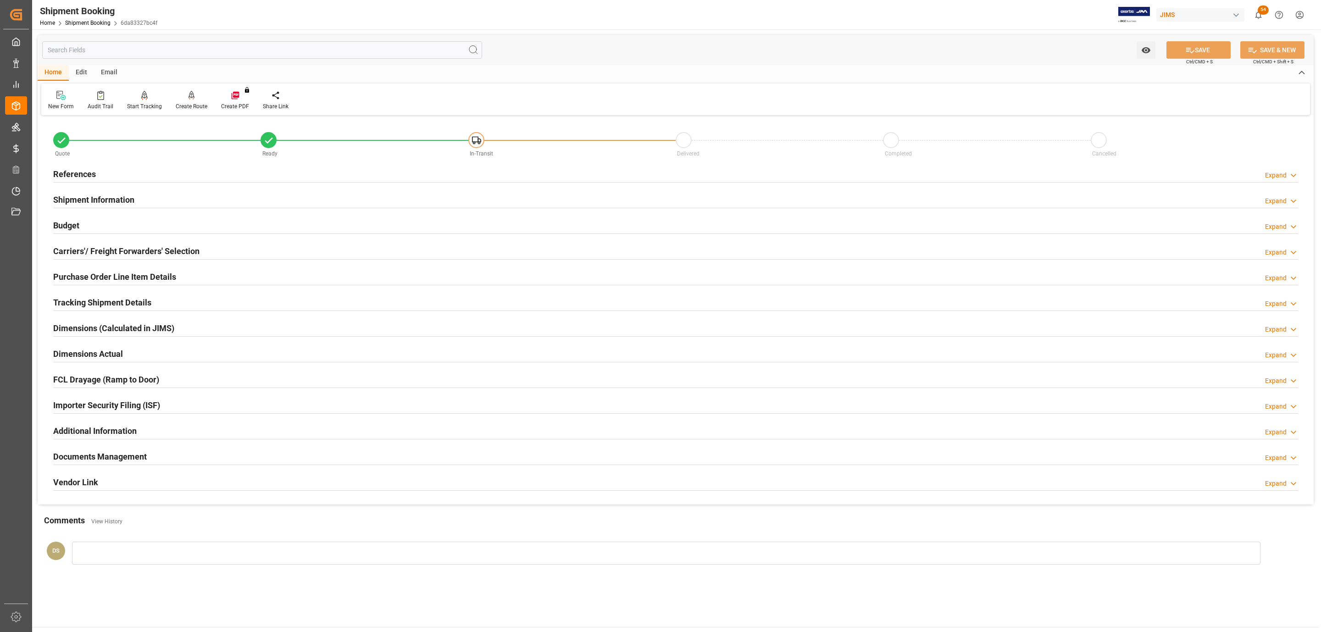
click at [167, 245] on div "Carriers'/ Freight Forwarders' Selection" at bounding box center [126, 250] width 146 height 17
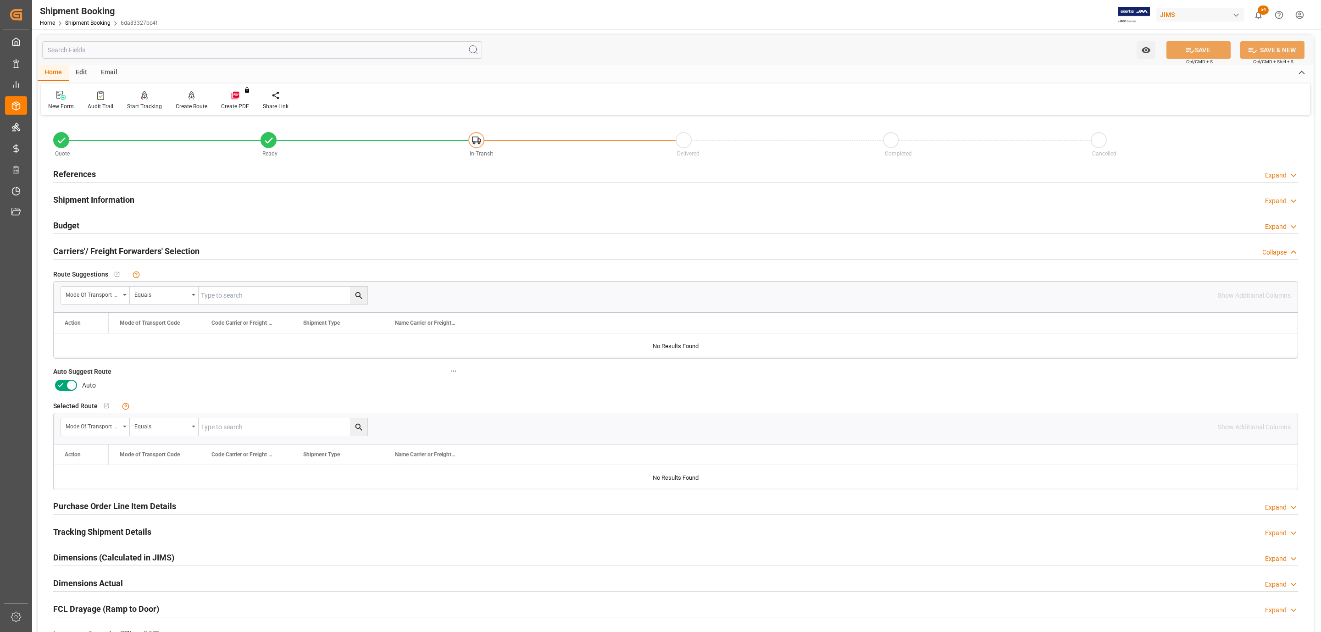
click at [67, 380] on label at bounding box center [66, 385] width 26 height 15
click at [0, 0] on input "checkbox" at bounding box center [0, 0] width 0 height 0
click at [1206, 52] on button "SAVE" at bounding box center [1199, 49] width 64 height 17
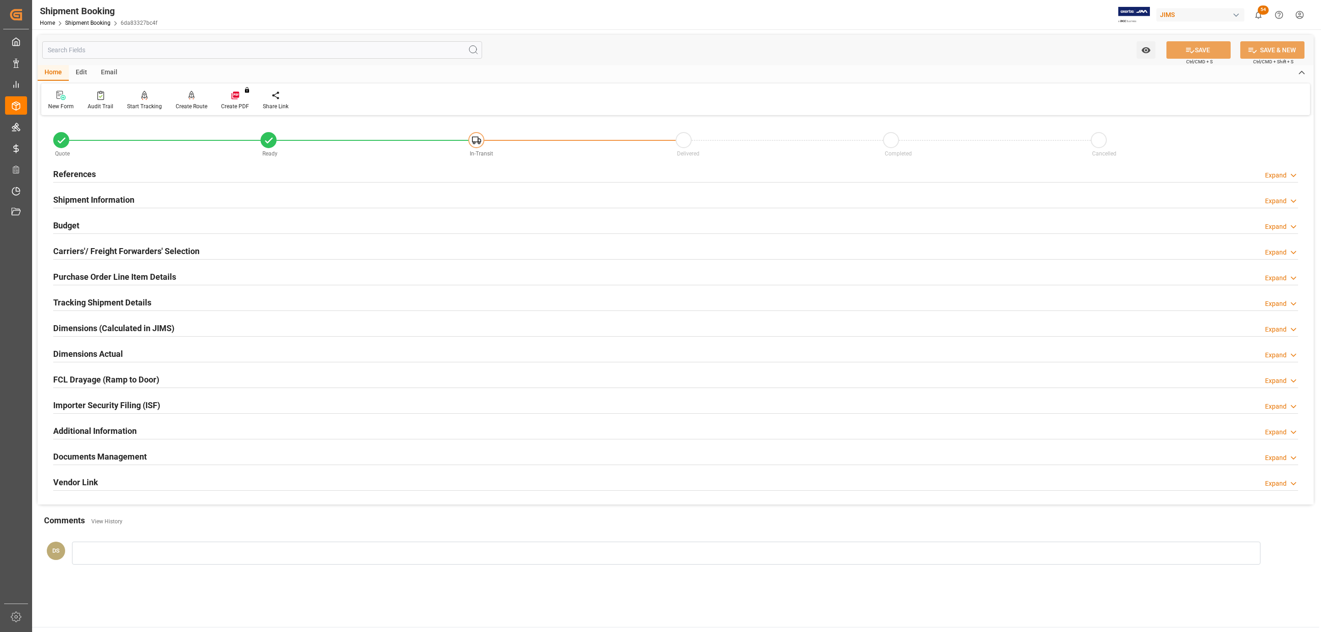
click at [117, 250] on h2 "Carriers'/ Freight Forwarders' Selection" at bounding box center [126, 251] width 146 height 12
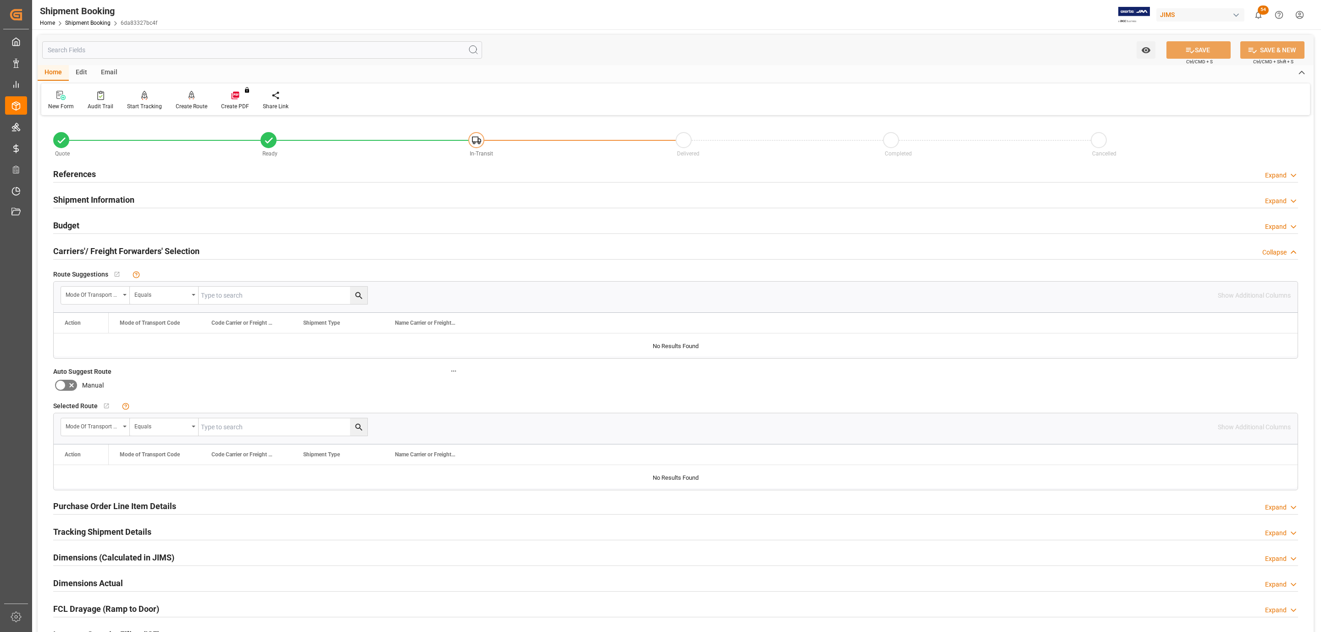
click at [100, 160] on div "Quote Ready In-Transit Delivered Completed Cancelled" at bounding box center [676, 142] width 1258 height 39
click at [94, 169] on h2 "References" at bounding box center [74, 174] width 43 height 12
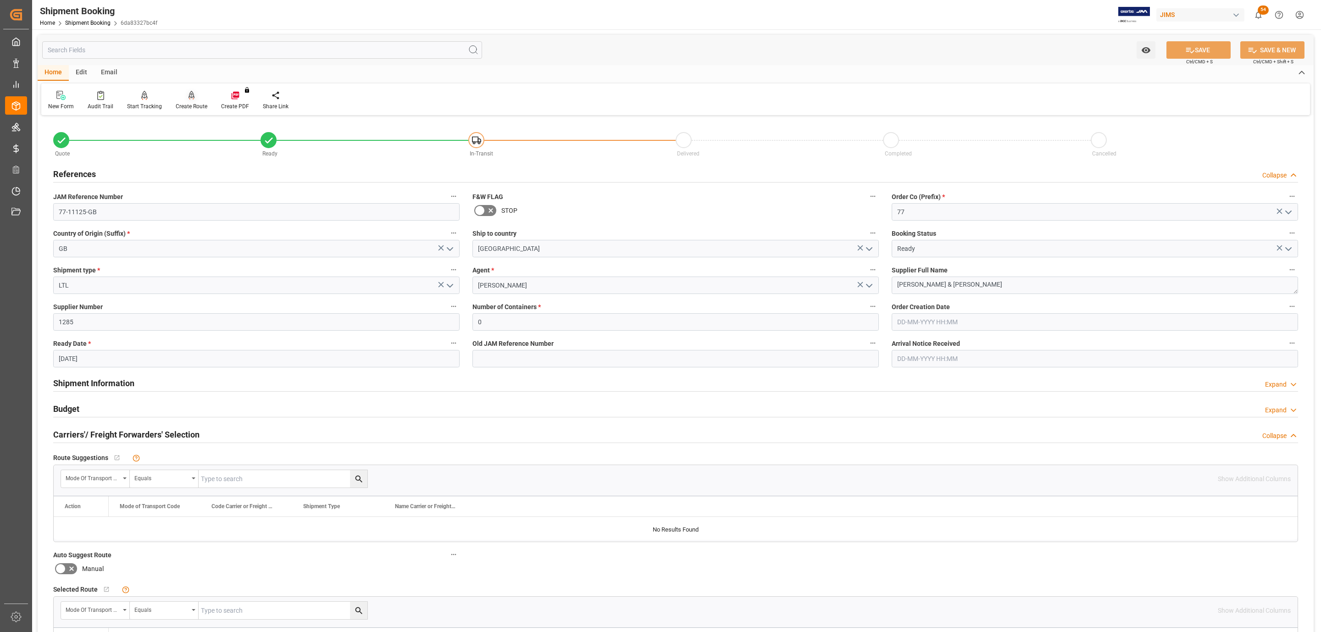
click at [187, 101] on div "Create Route" at bounding box center [191, 100] width 45 height 20
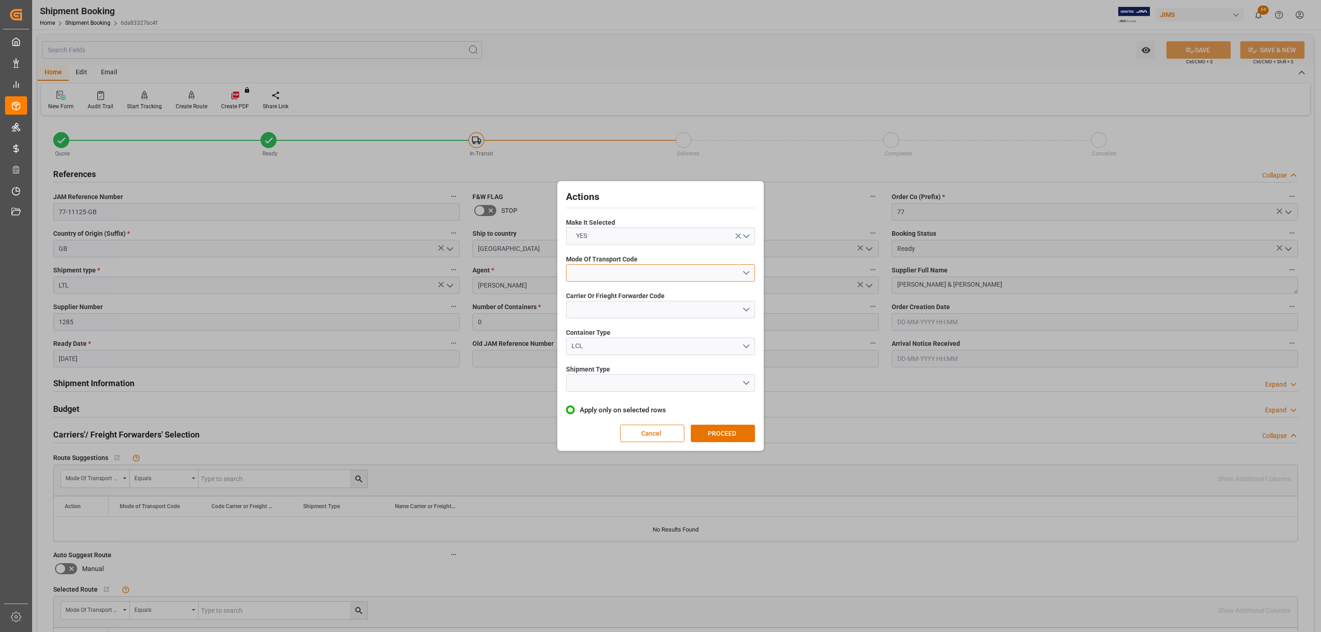
click at [609, 267] on button "open menu" at bounding box center [660, 272] width 189 height 17
click at [629, 332] on div "4- AIR FREIGHT" at bounding box center [661, 332] width 188 height 19
click at [613, 304] on button "open menu" at bounding box center [660, 309] width 189 height 17
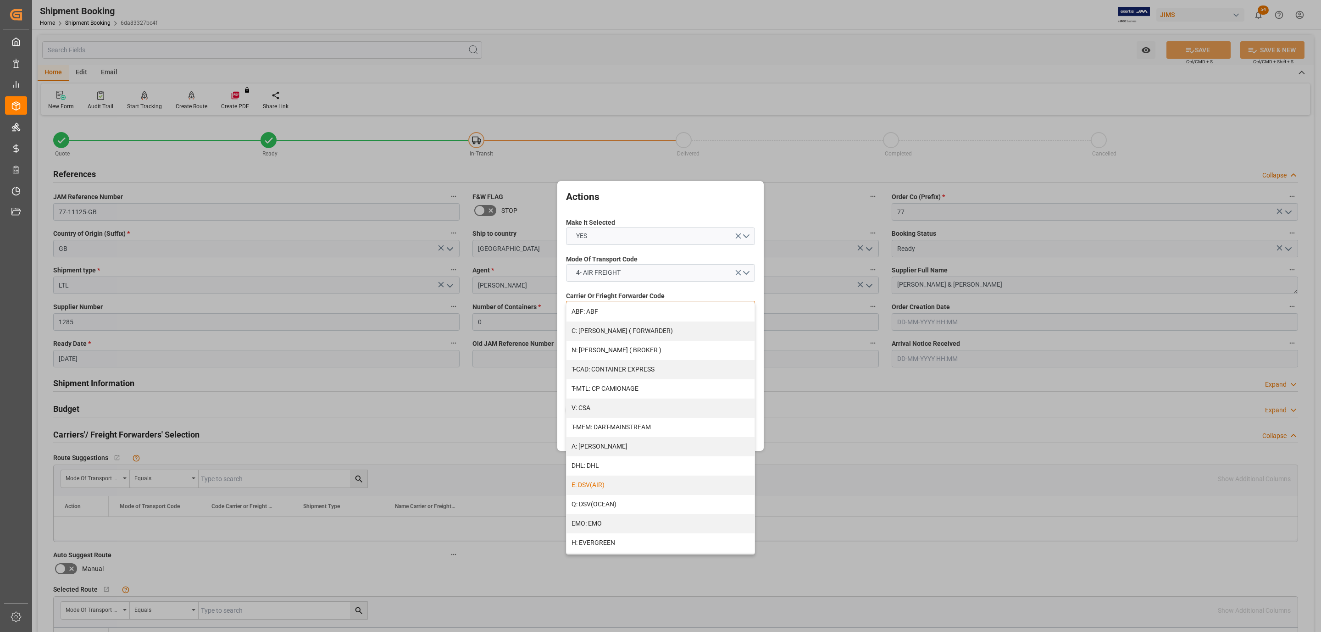
click at [603, 485] on div "E: DSV(AIR)" at bounding box center [661, 485] width 188 height 19
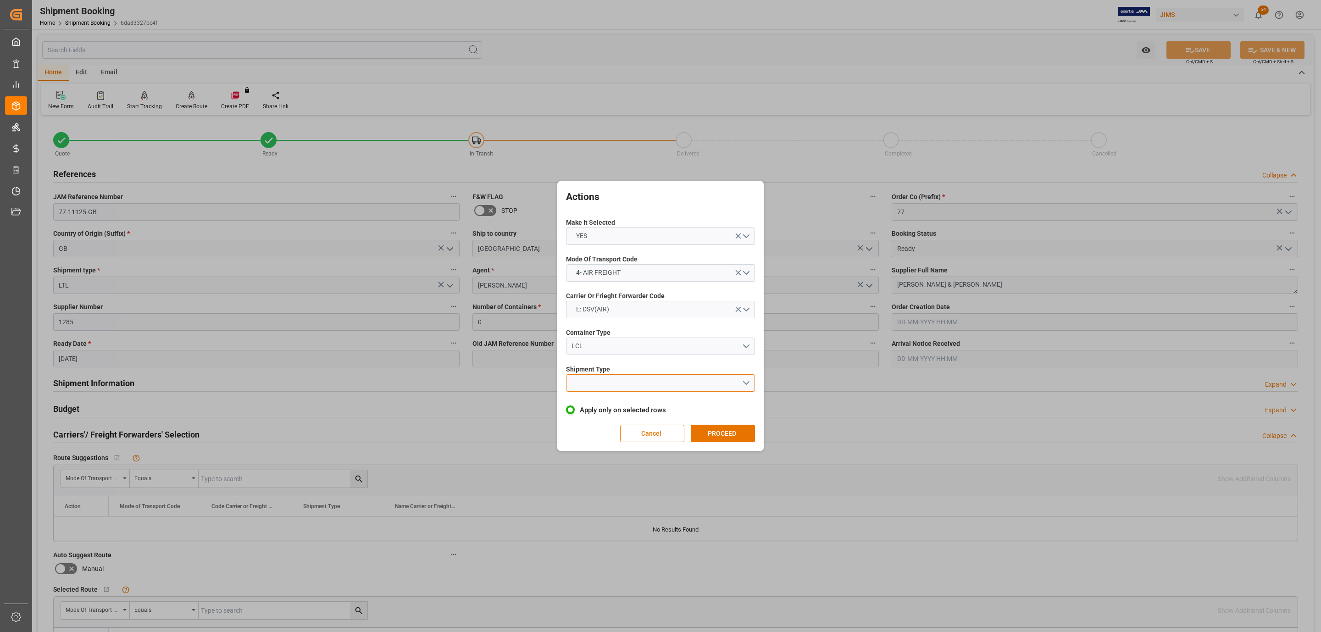
click at [611, 390] on button "open menu" at bounding box center [660, 382] width 189 height 17
click at [611, 386] on div "LTL" at bounding box center [661, 385] width 188 height 19
click at [727, 429] on button "PROCEED" at bounding box center [723, 433] width 64 height 17
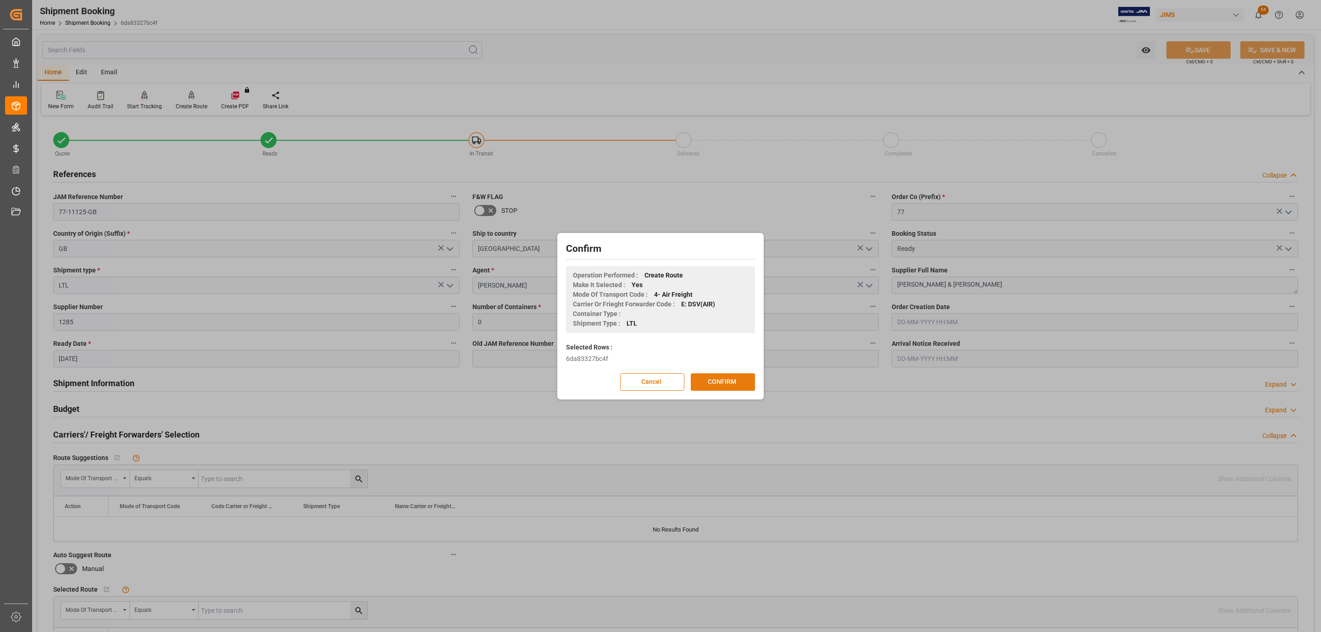
click at [742, 383] on button "CONFIRM" at bounding box center [723, 381] width 64 height 17
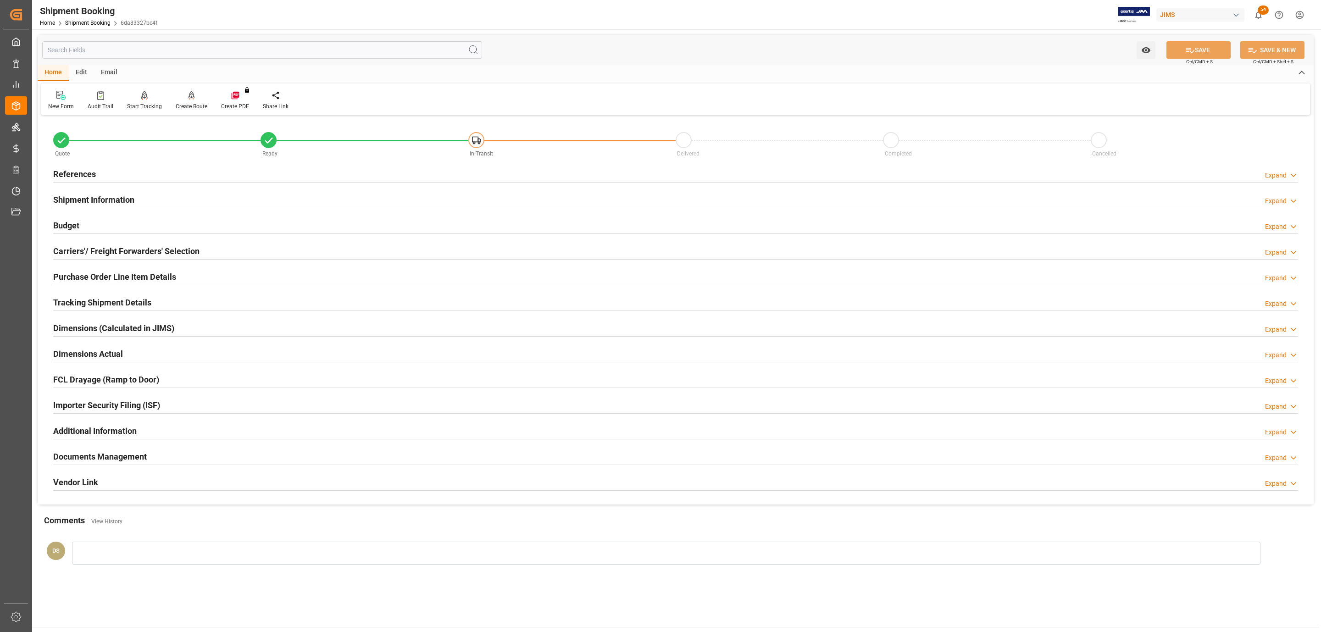
click at [212, 251] on div "Carriers'/ Freight Forwarders' Selection Expand" at bounding box center [675, 250] width 1245 height 17
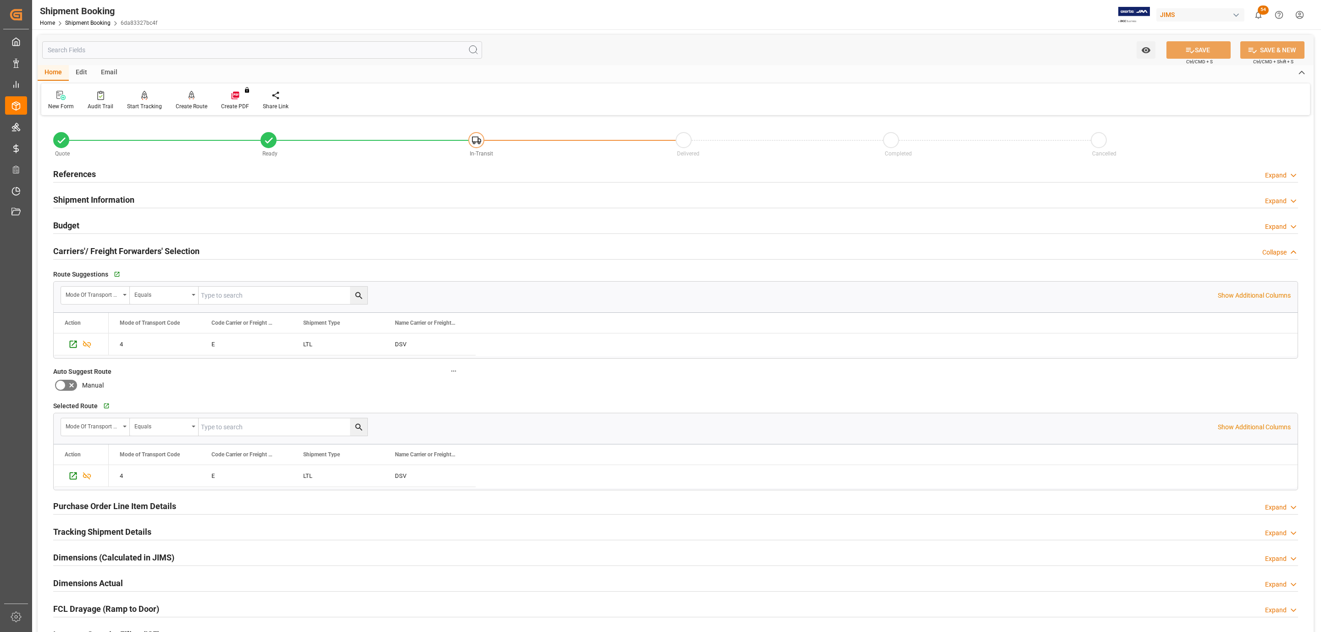
click at [141, 195] on div "Shipment Information Expand" at bounding box center [675, 198] width 1245 height 17
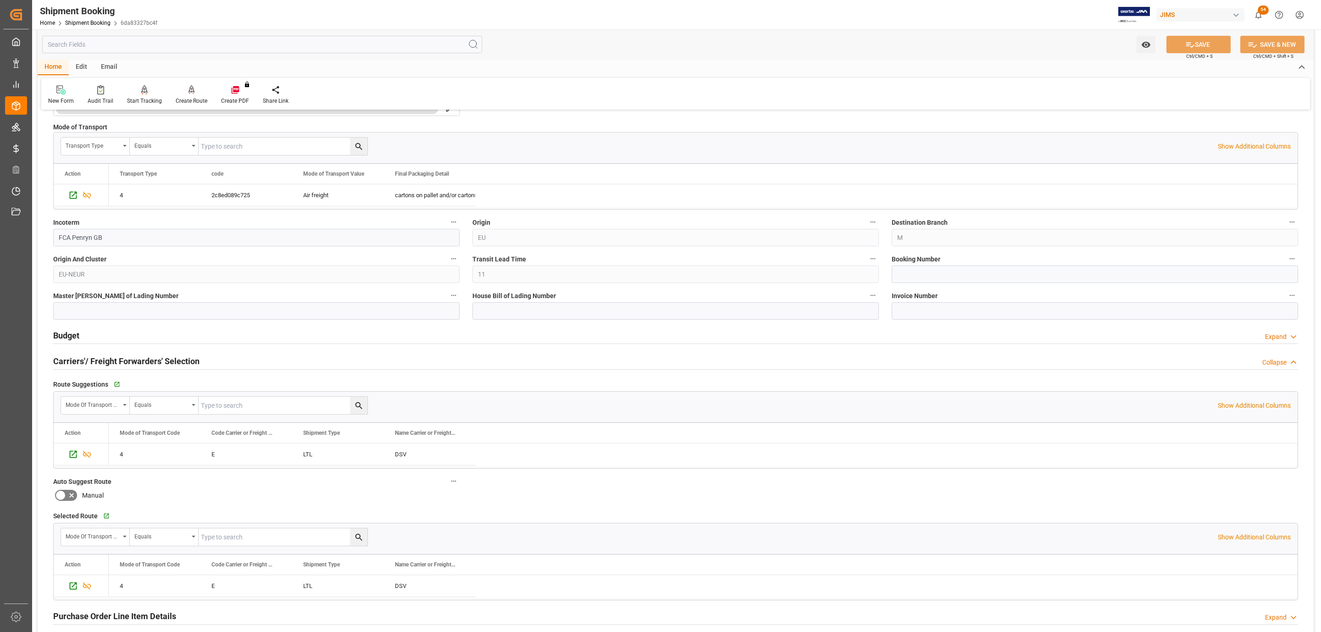
scroll to position [663, 0]
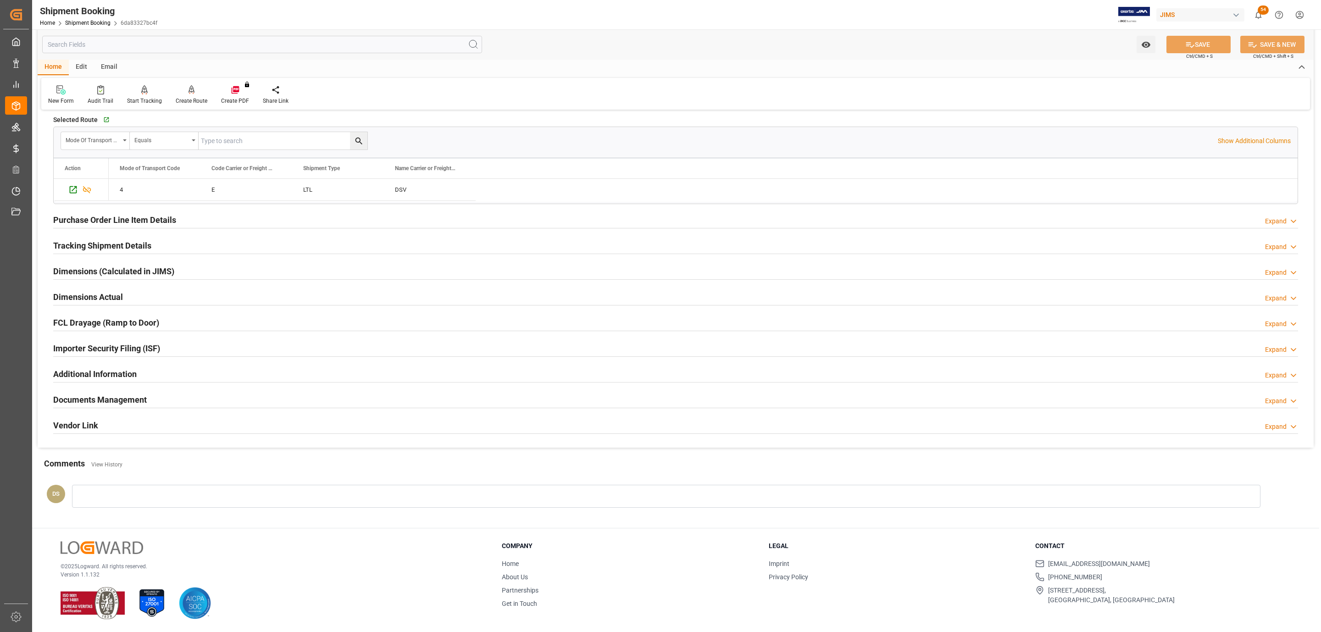
click at [230, 403] on div "Documents Management Expand" at bounding box center [675, 398] width 1245 height 17
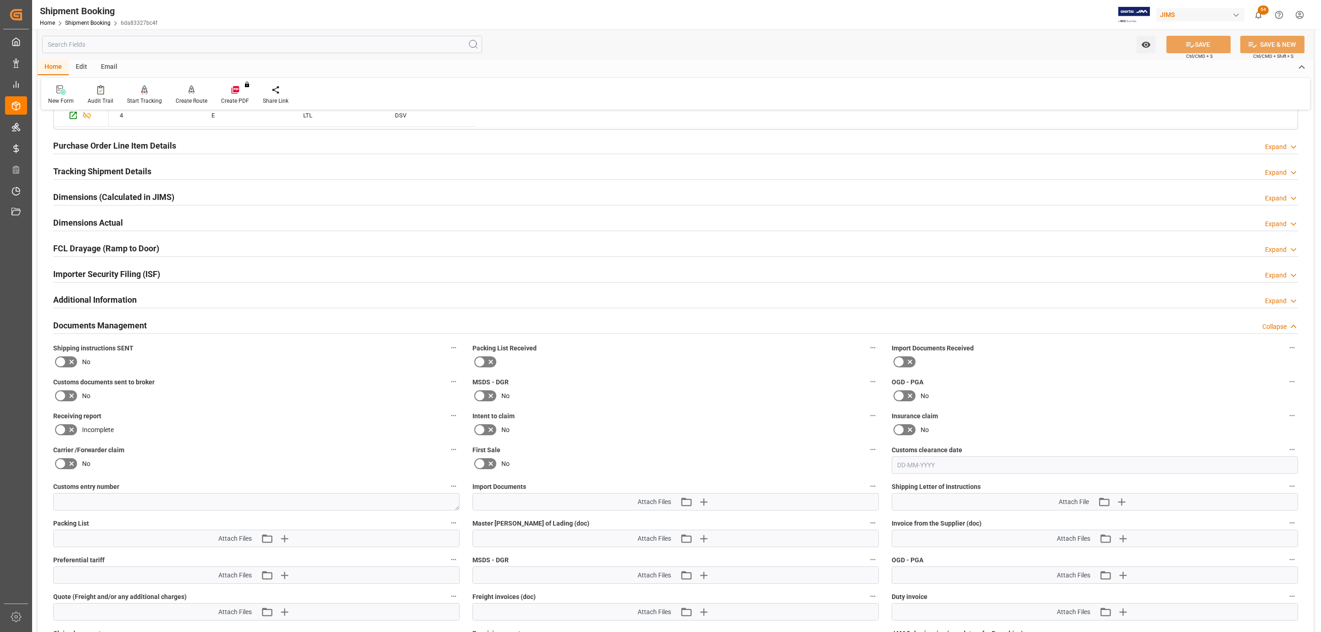
scroll to position [869, 0]
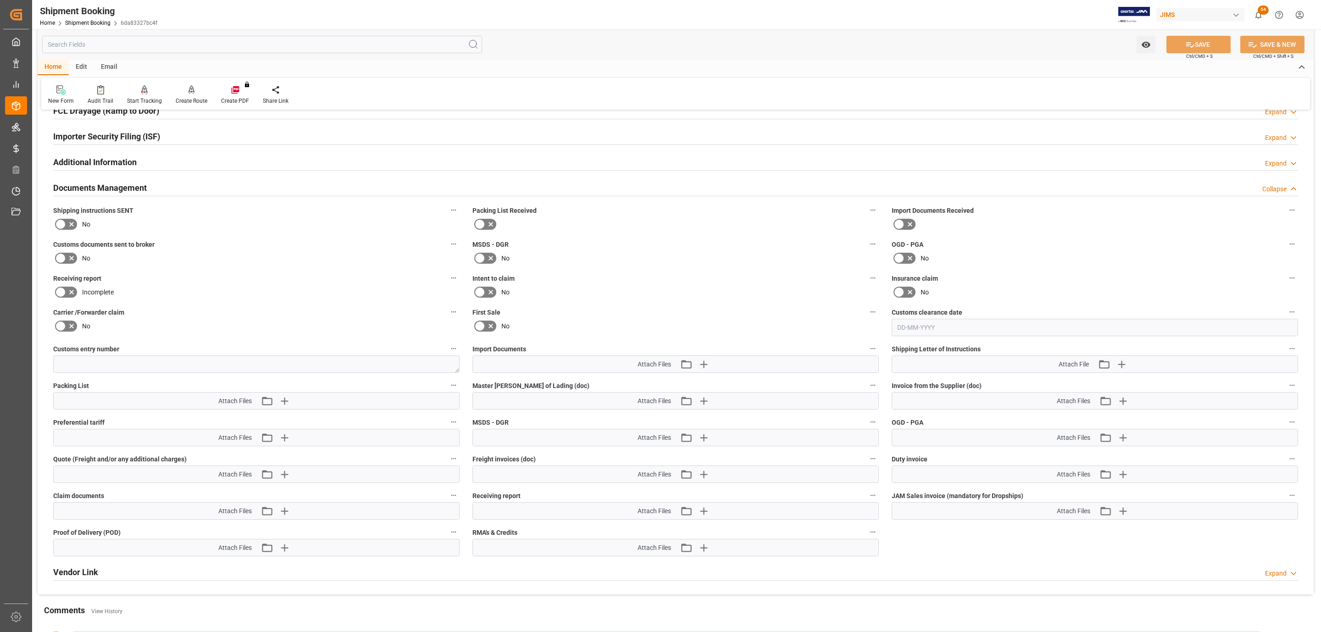
click at [67, 229] on icon at bounding box center [71, 224] width 11 height 11
click at [0, 0] on input "checkbox" at bounding box center [0, 0] width 0 height 0
click at [287, 408] on icon "button" at bounding box center [284, 401] width 15 height 15
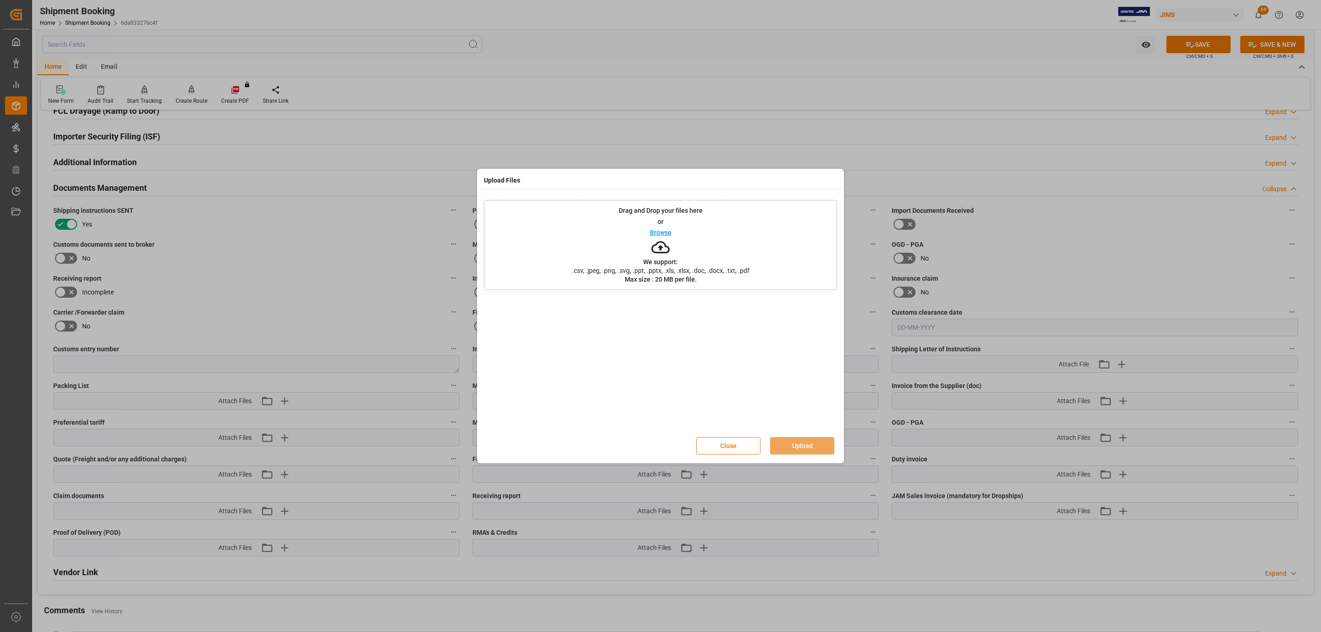
click at [656, 223] on div "Drag and Drop your files here or Browse We support: .csv, .jpeg, .png, .svg, .p…" at bounding box center [660, 245] width 353 height 90
click at [794, 445] on button "Upload" at bounding box center [802, 445] width 64 height 17
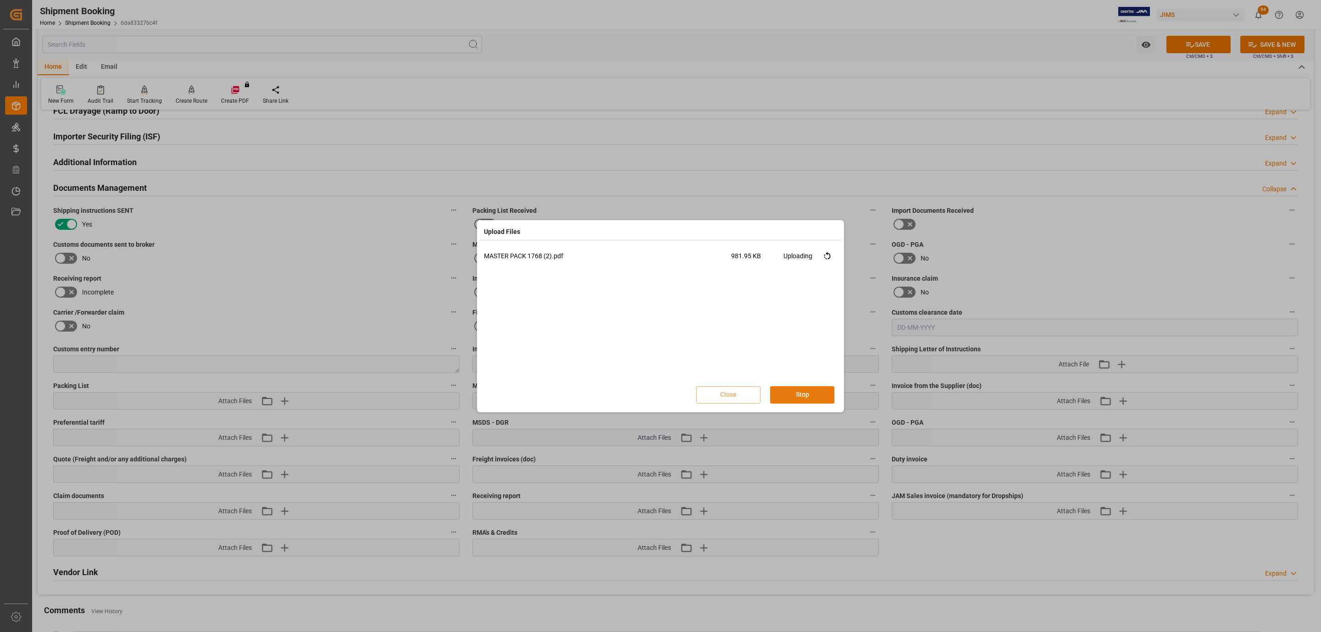
click at [797, 396] on button "Stop" at bounding box center [802, 394] width 64 height 17
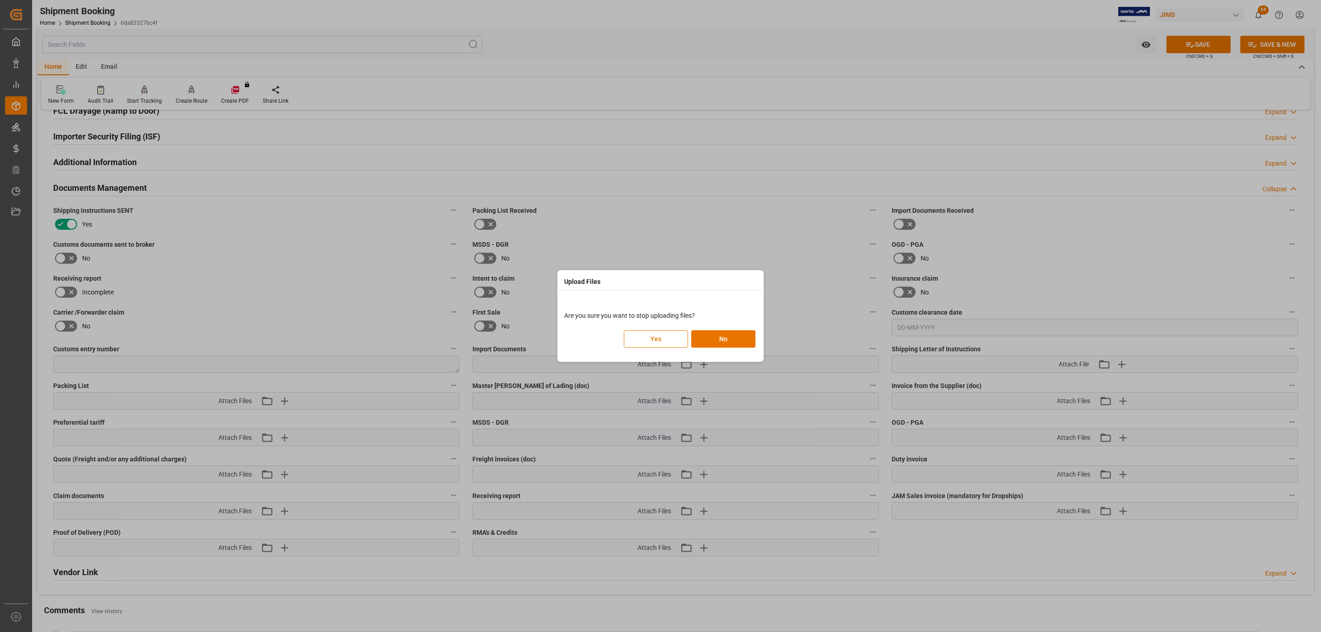
click at [658, 342] on button "Yes" at bounding box center [656, 338] width 64 height 17
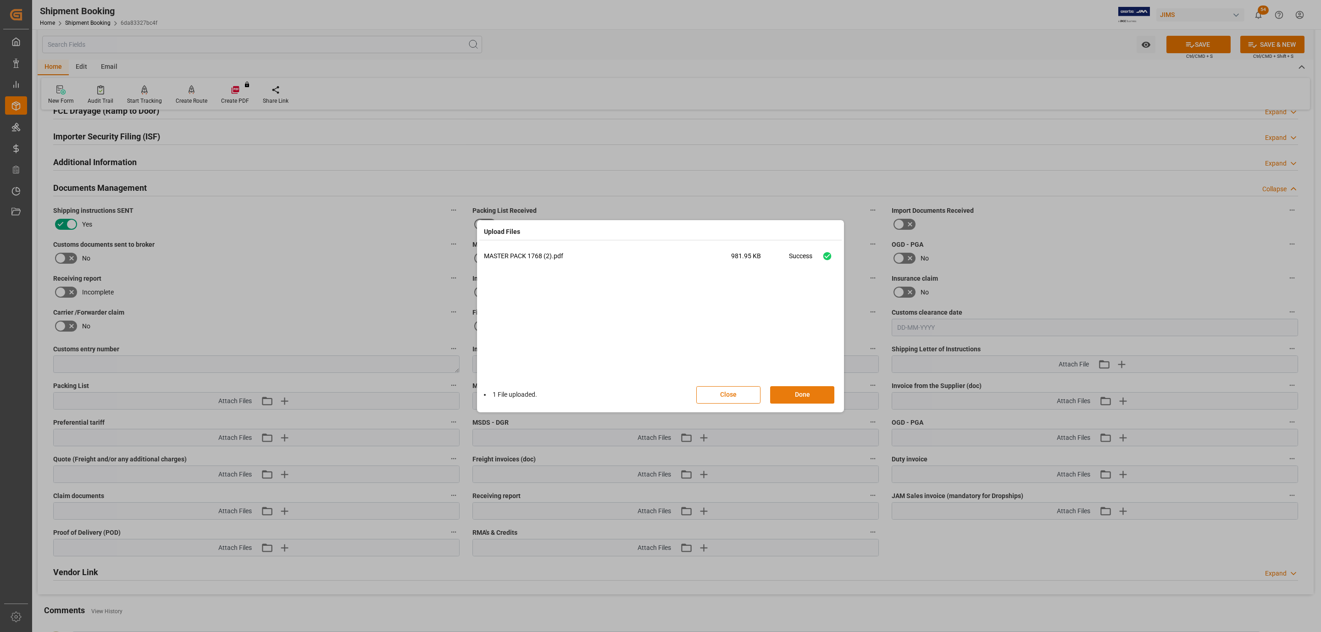
click at [797, 395] on button "Done" at bounding box center [802, 394] width 64 height 17
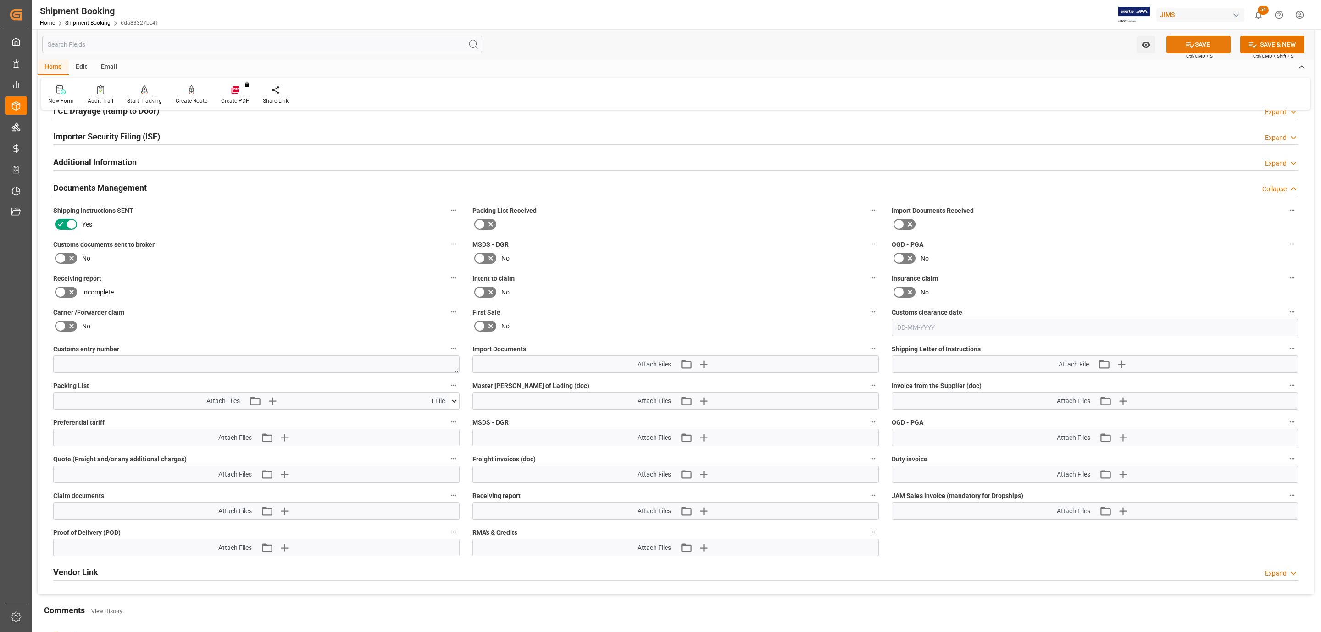
click at [1186, 50] on button "SAVE" at bounding box center [1199, 44] width 64 height 17
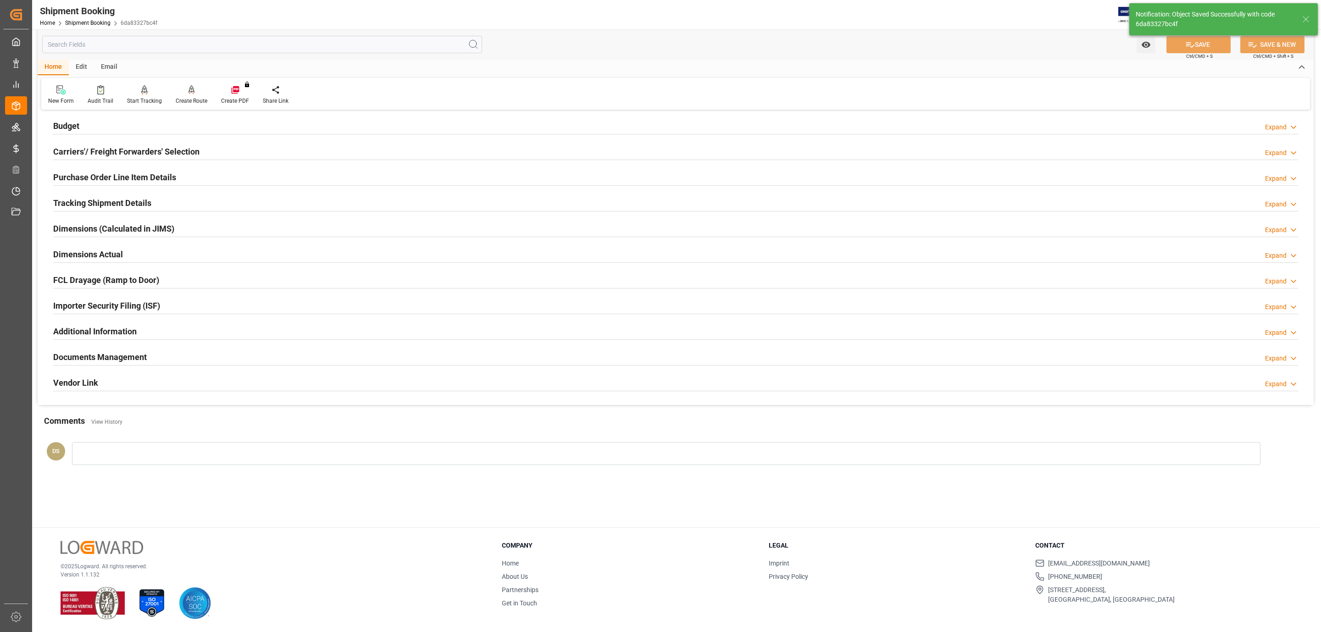
scroll to position [100, 0]
click at [95, 181] on h2 "Purchase Order Line Item Details" at bounding box center [114, 177] width 123 height 12
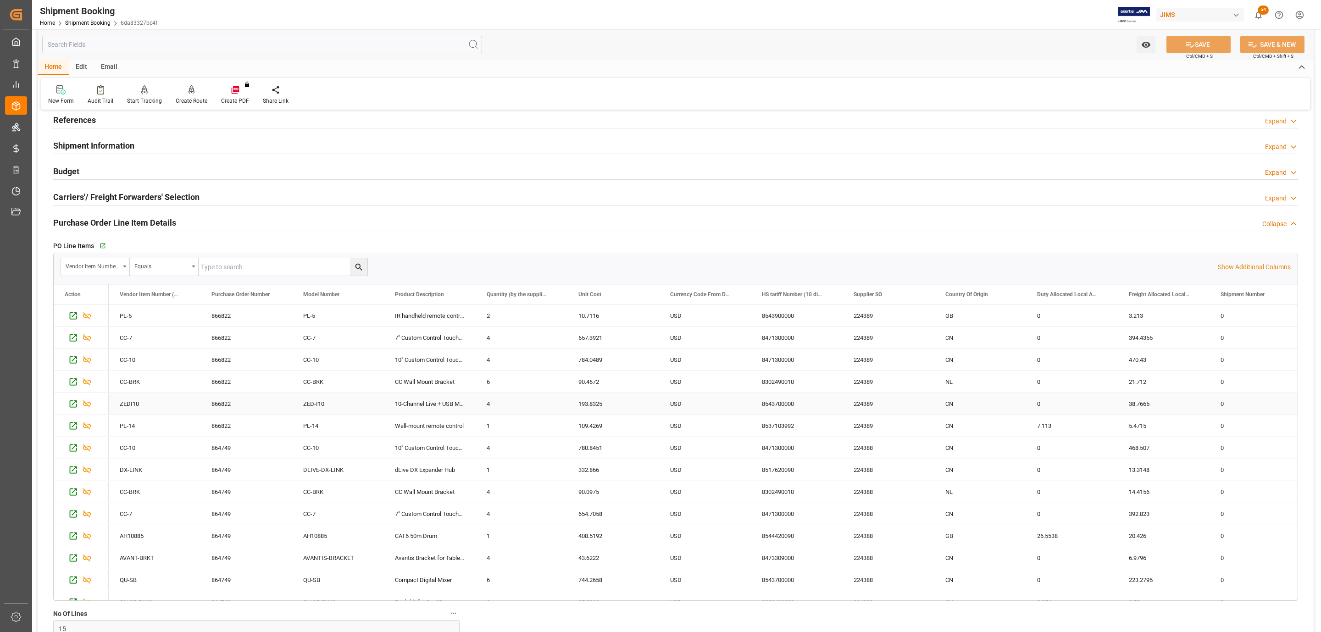
scroll to position [54, 0]
click at [90, 219] on h2 "Purchase Order Line Item Details" at bounding box center [114, 223] width 123 height 12
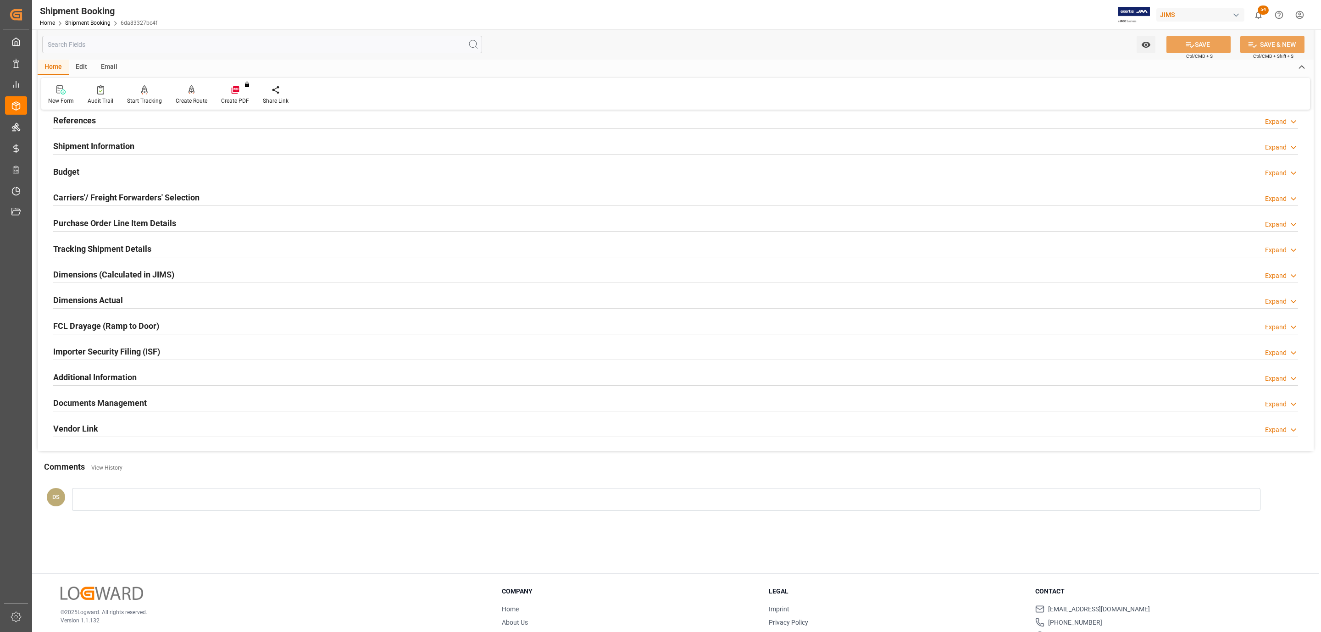
click at [85, 246] on h2 "Tracking Shipment Details" at bounding box center [102, 249] width 98 height 12
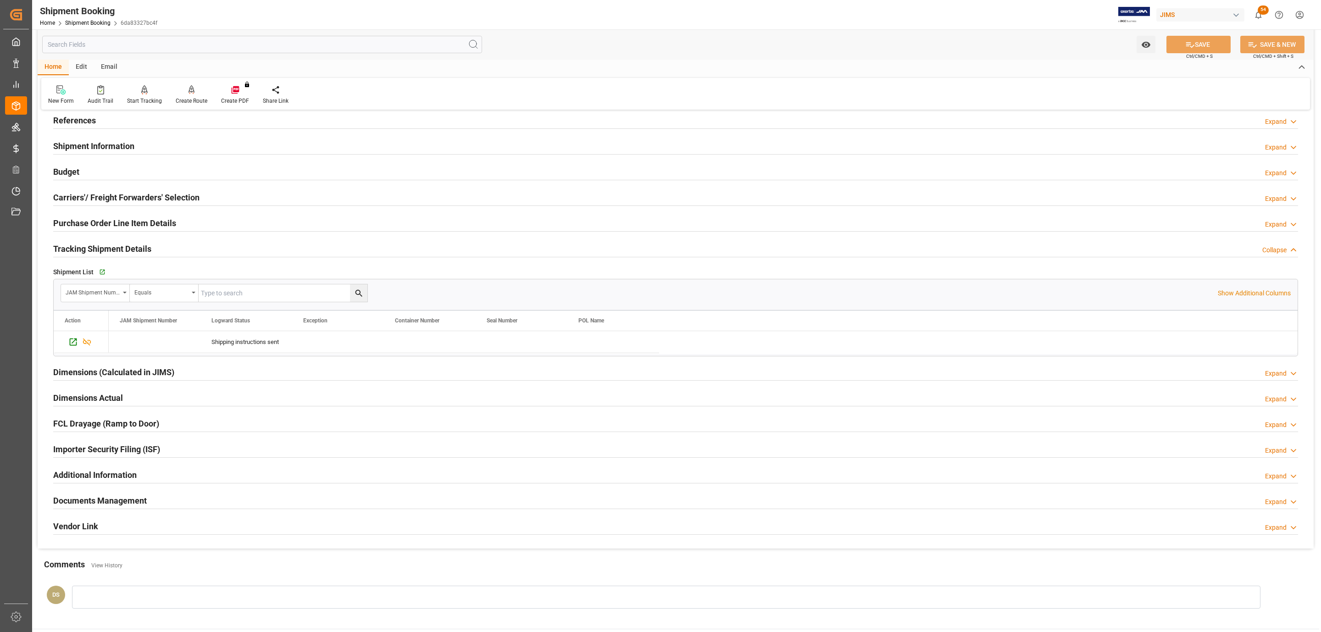
click at [85, 246] on h2 "Tracking Shipment Details" at bounding box center [102, 249] width 98 height 12
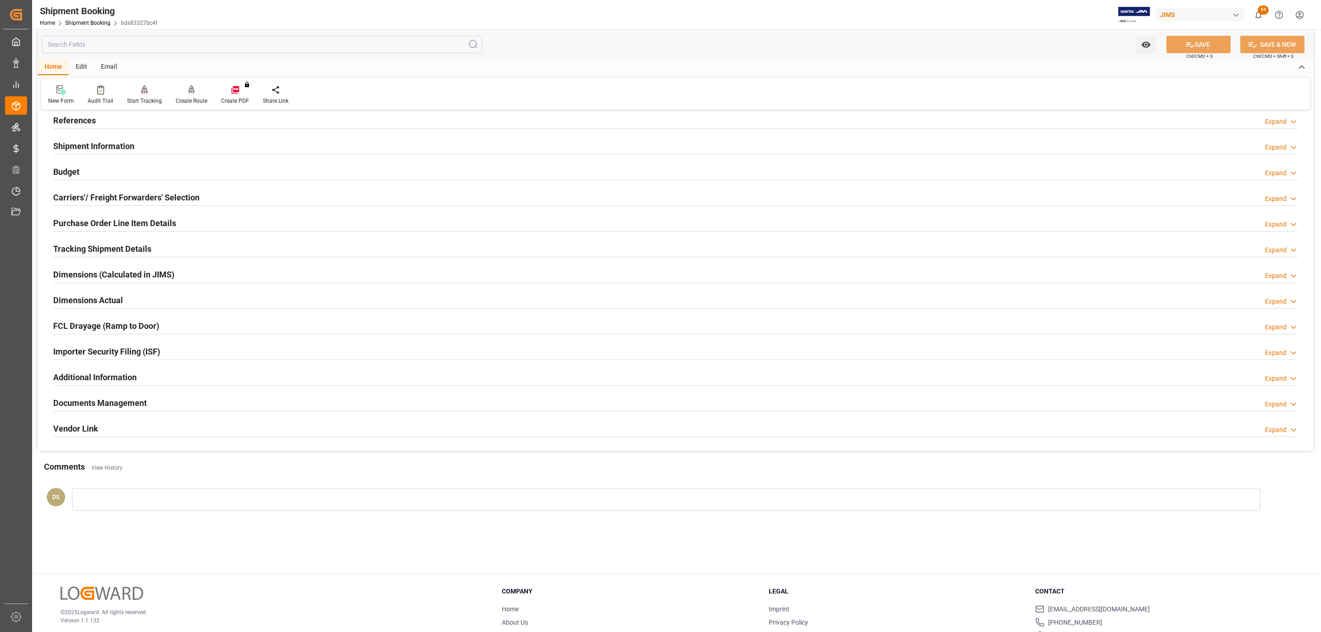
click at [89, 152] on h2 "Shipment Information" at bounding box center [93, 146] width 81 height 12
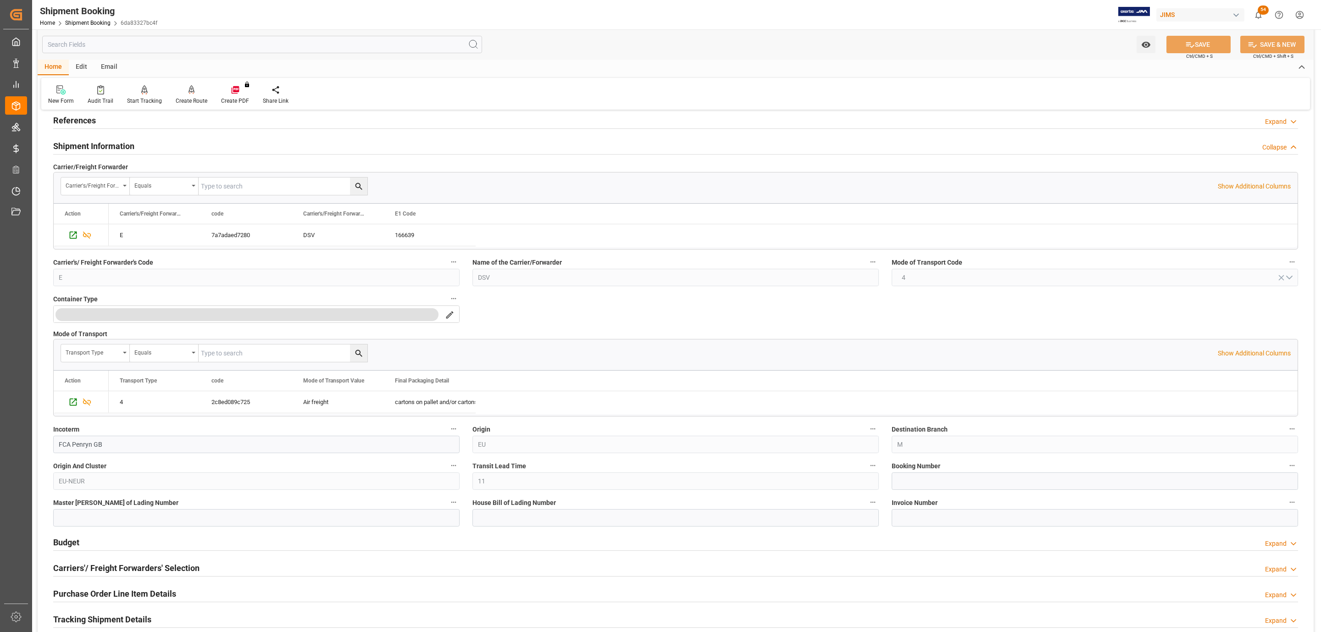
click at [89, 152] on h2 "Shipment Information" at bounding box center [93, 146] width 81 height 12
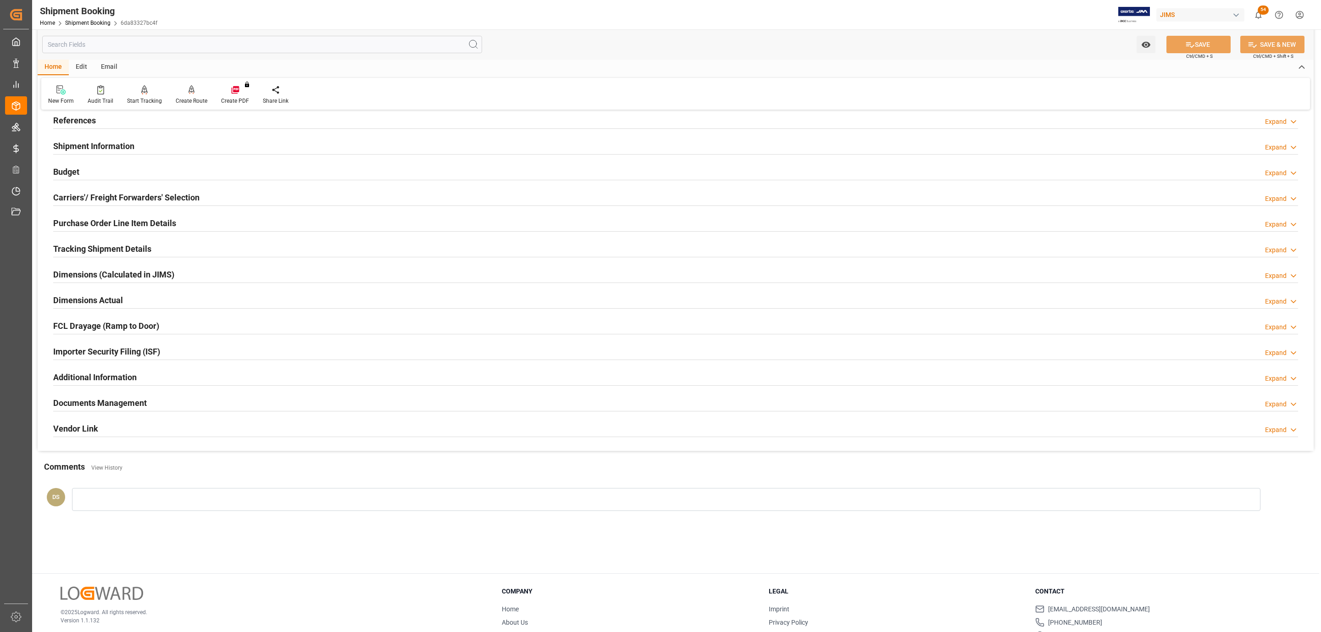
click at [81, 173] on div "Budget Expand" at bounding box center [675, 170] width 1245 height 17
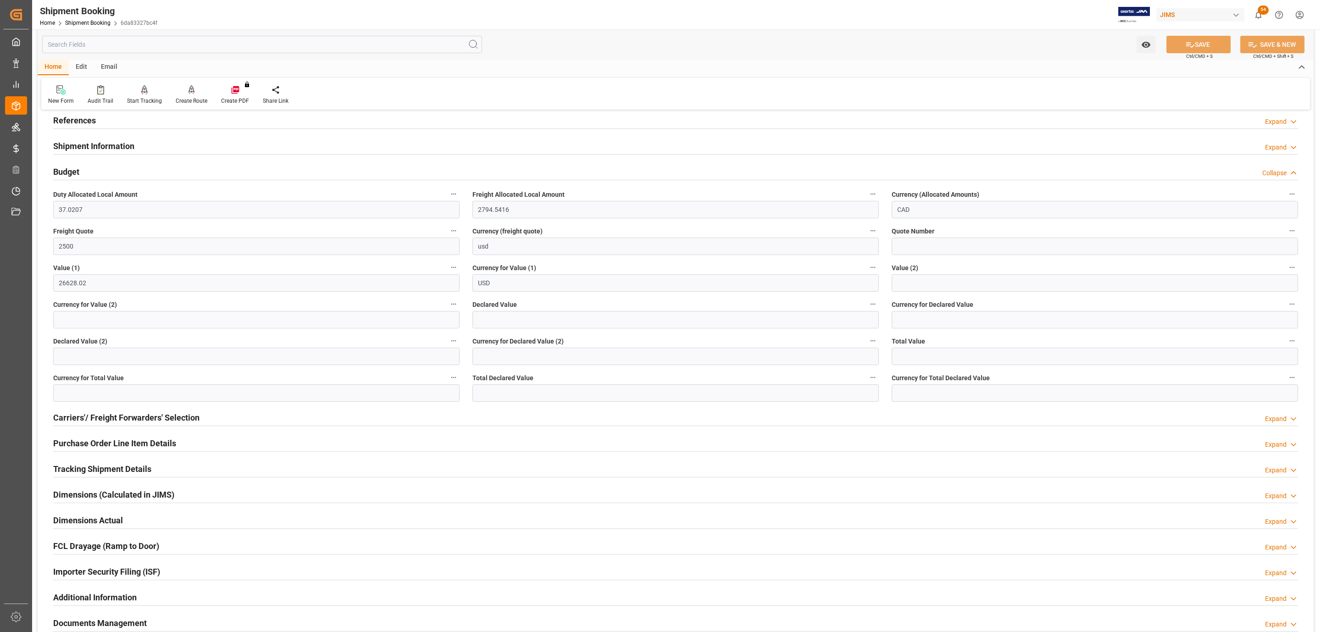
click at [81, 173] on div "Budget Collapse" at bounding box center [675, 170] width 1245 height 17
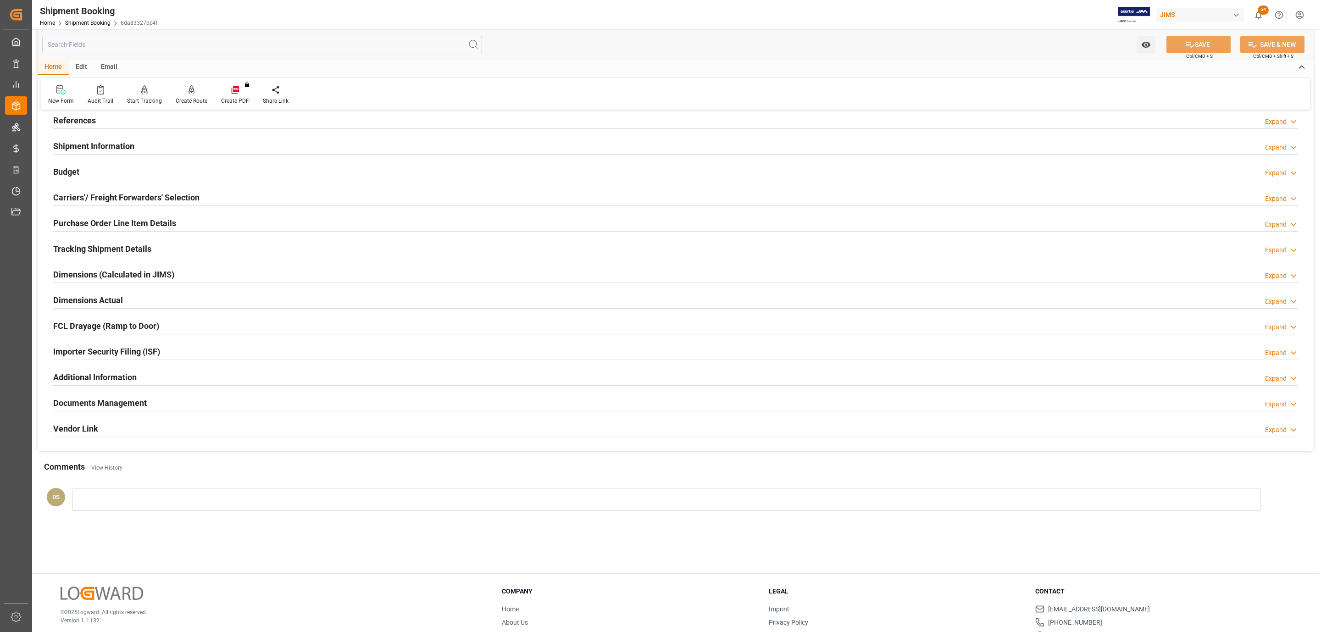
scroll to position [0, 0]
